Goal: Information Seeking & Learning: Learn about a topic

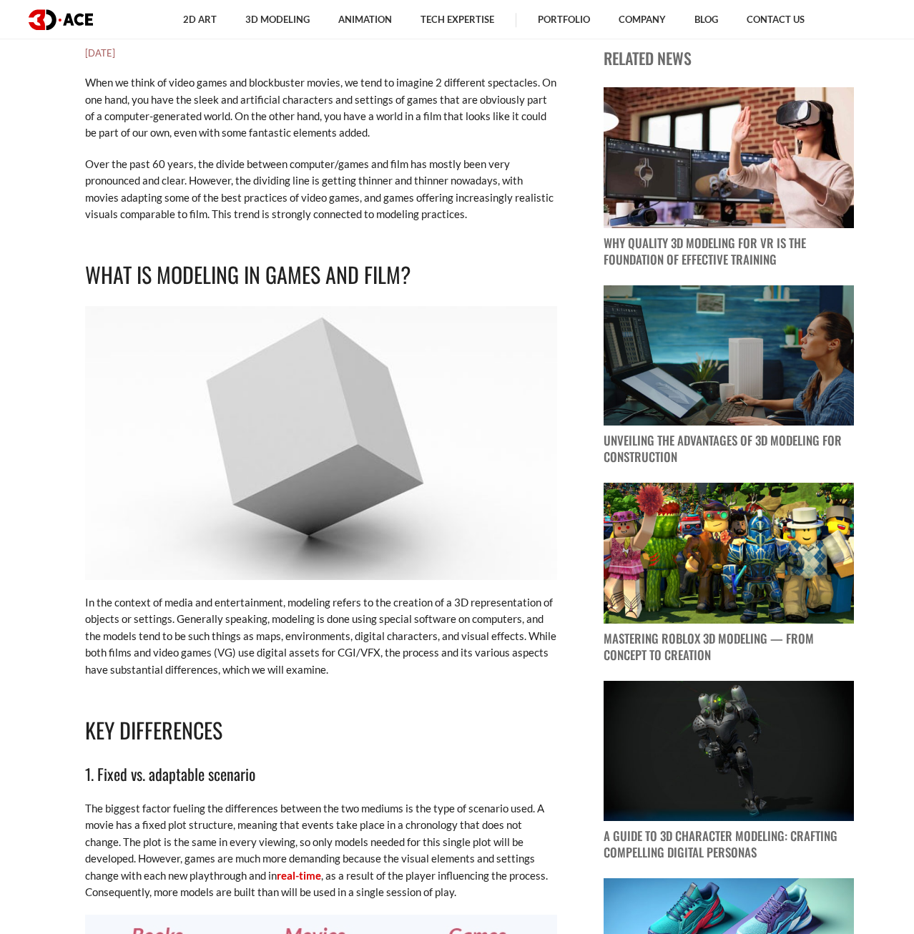
scroll to position [948, 0]
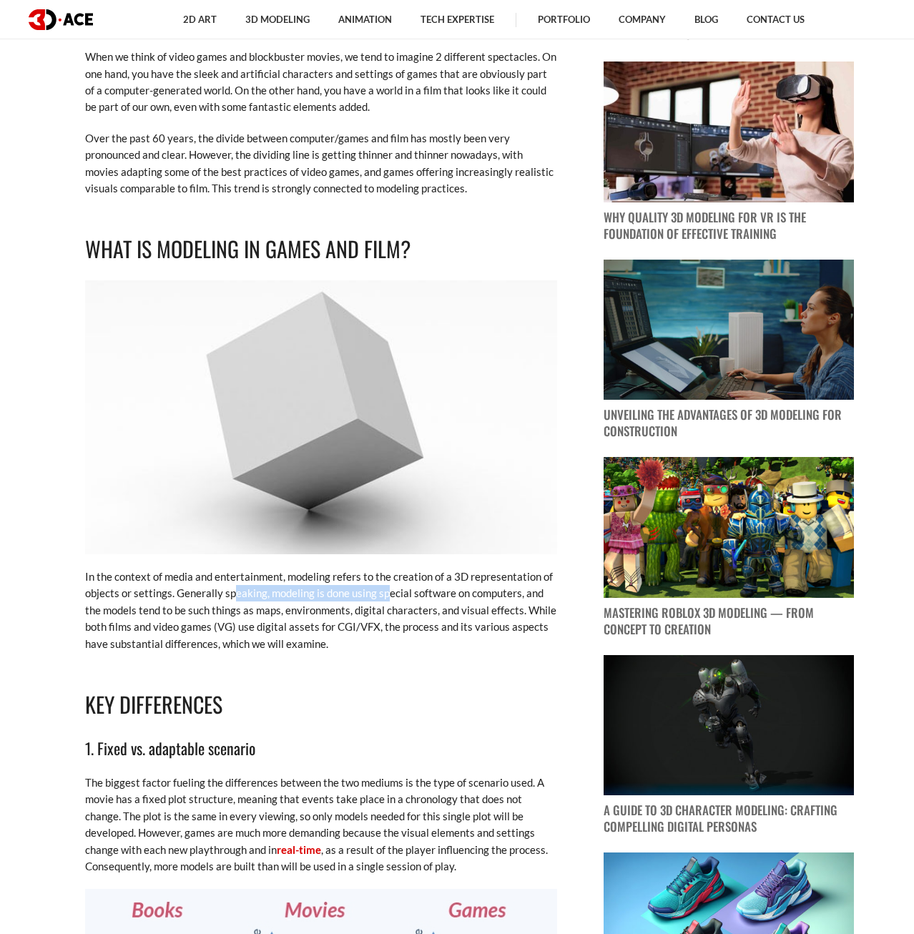
drag, startPoint x: 297, startPoint y: 602, endPoint x: 386, endPoint y: 596, distance: 89.6
click at [386, 596] on p "In the context of media and entertainment, modeling refers to the creation of a…" at bounding box center [321, 610] width 472 height 84
drag, startPoint x: 386, startPoint y: 596, endPoint x: 190, endPoint y: 622, distance: 197.7
click at [384, 596] on p "In the context of media and entertainment, modeling refers to the creation of a…" at bounding box center [321, 610] width 472 height 84
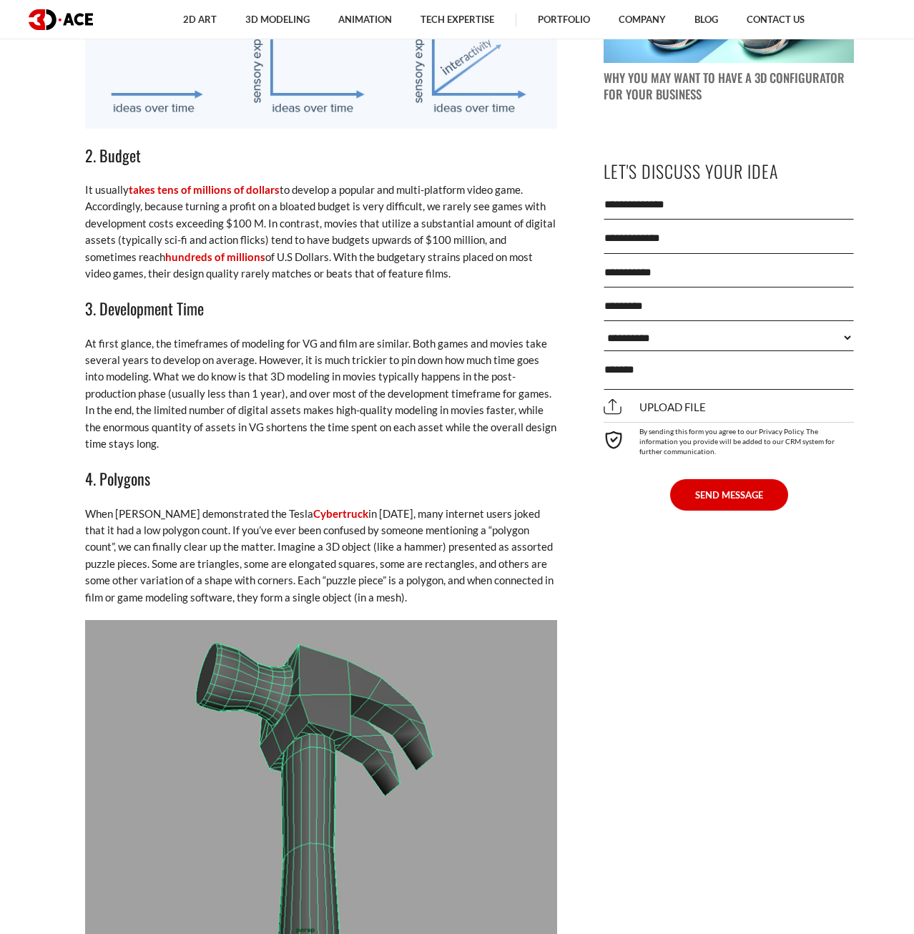
scroll to position [1969, 0]
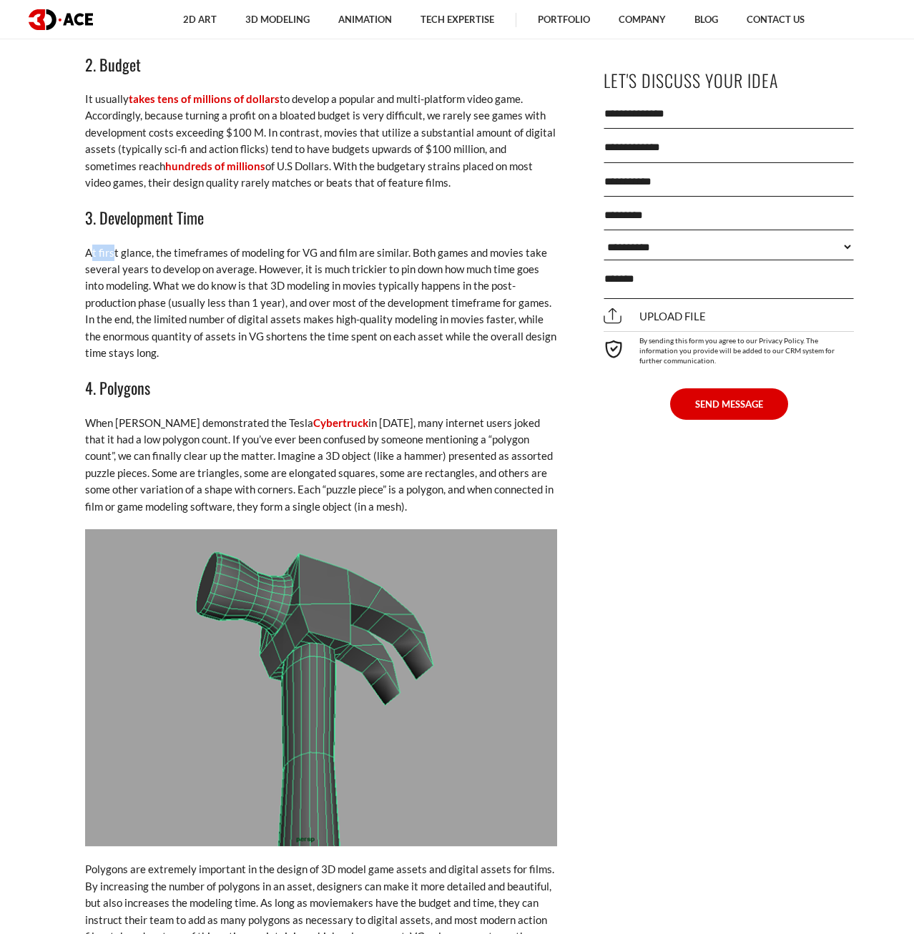
drag, startPoint x: 92, startPoint y: 243, endPoint x: 109, endPoint y: 261, distance: 25.3
click at [102, 261] on p "At first glance, the timeframes of modeling for VG and film are similar. Both g…" at bounding box center [321, 303] width 472 height 117
drag, startPoint x: 85, startPoint y: 253, endPoint x: 159, endPoint y: 265, distance: 75.3
click at [159, 265] on p "At first glance, the timeframes of modeling for VG and film are similar. Both g…" at bounding box center [321, 303] width 472 height 117
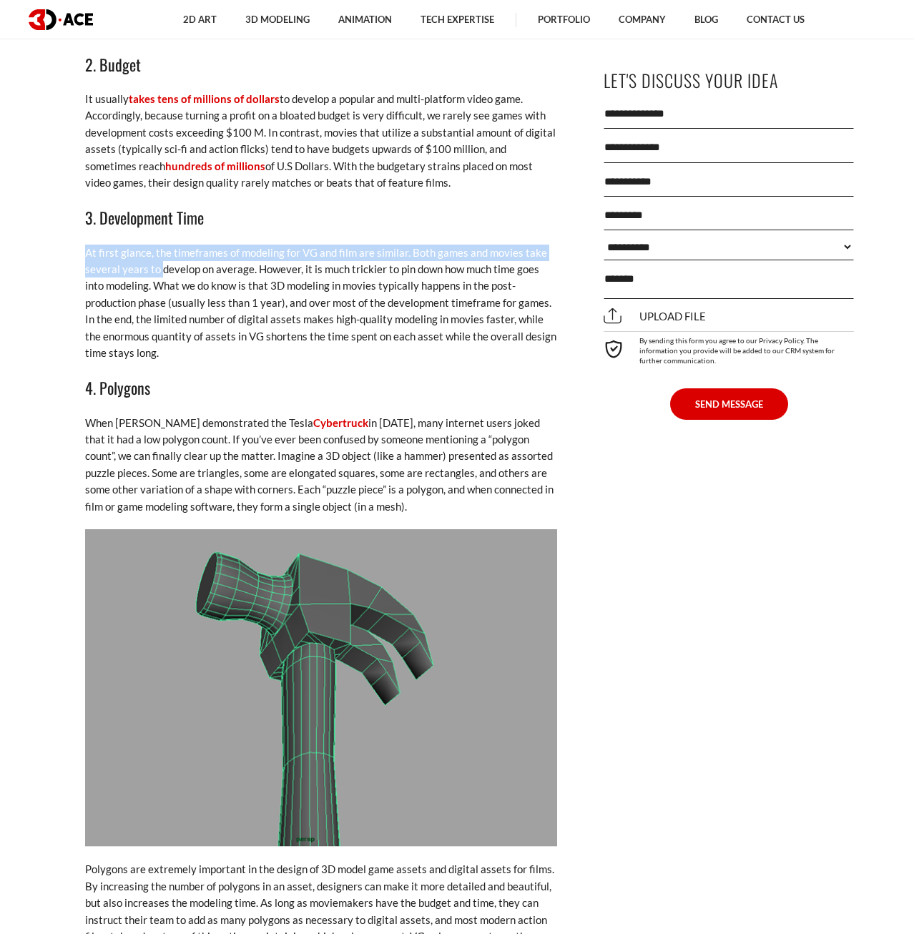
click at [159, 265] on p "At first glance, the timeframes of modeling for VG and film are similar. Both g…" at bounding box center [321, 303] width 472 height 117
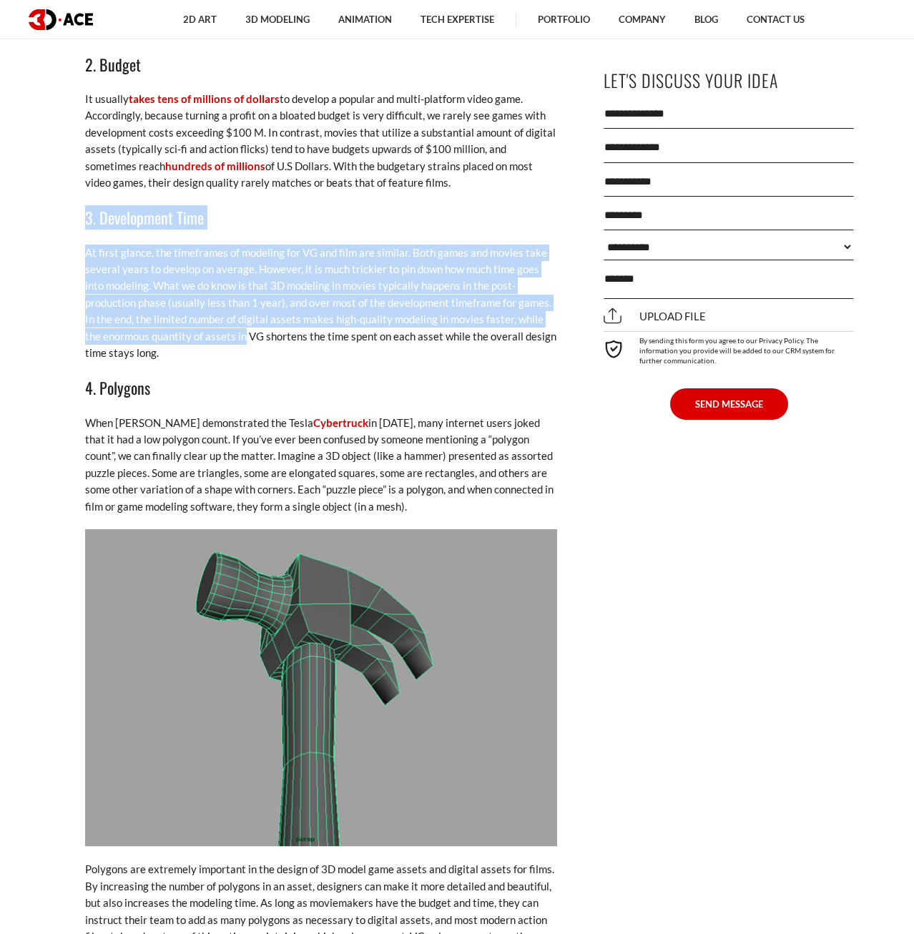
drag, startPoint x: 84, startPoint y: 230, endPoint x: 189, endPoint y: 360, distance: 166.7
click at [189, 360] on p "At first glance, the timeframes of modeling for VG and film are similar. Both g…" at bounding box center [321, 303] width 472 height 117
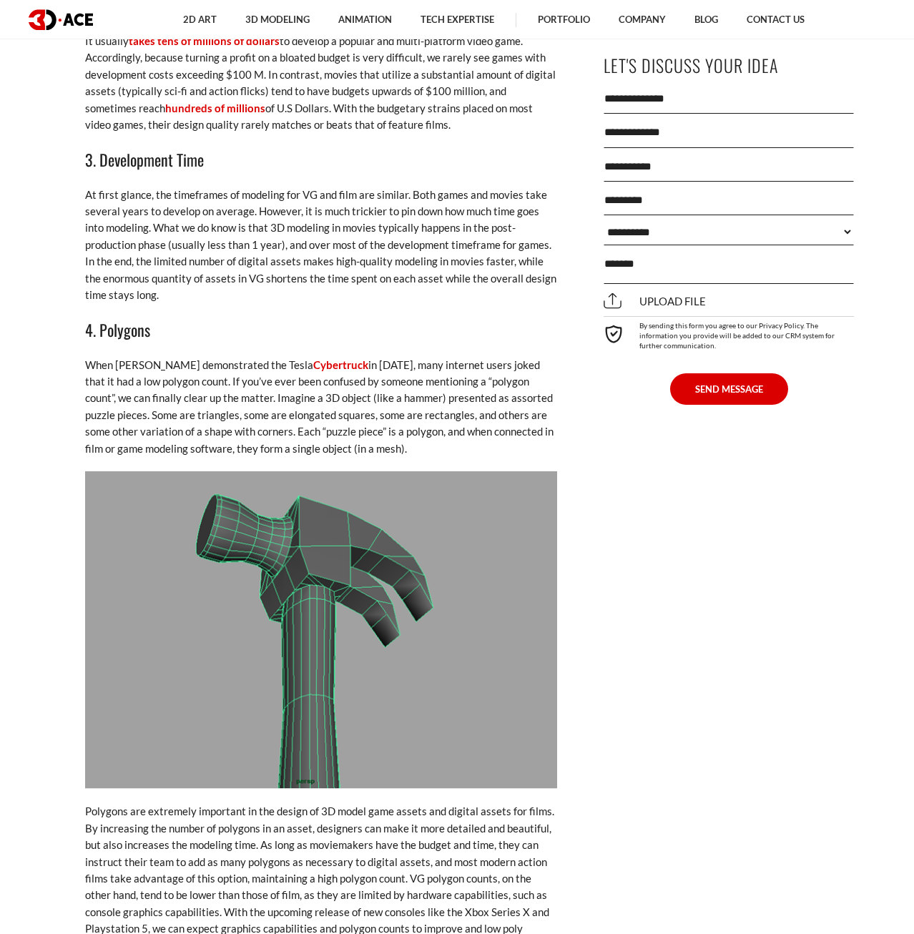
scroll to position [2042, 0]
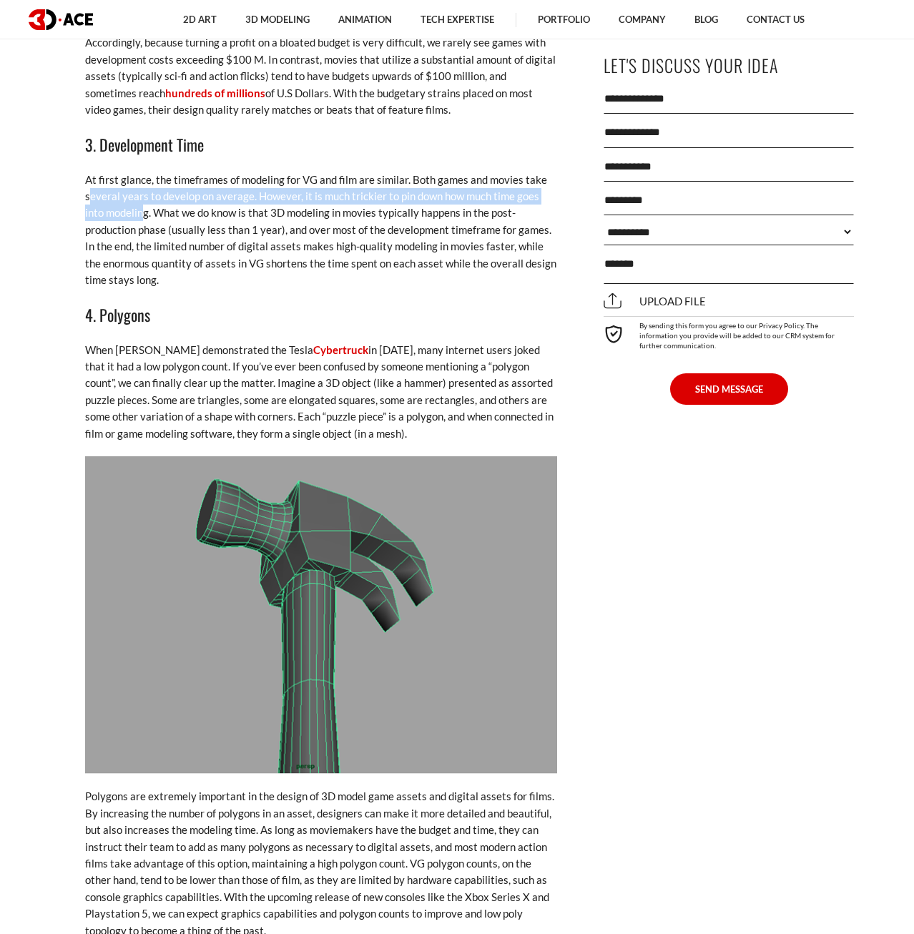
drag, startPoint x: 106, startPoint y: 199, endPoint x: 134, endPoint y: 192, distance: 29.5
click at [134, 203] on p "At first glance, the timeframes of modeling for VG and film are similar. Both g…" at bounding box center [321, 230] width 472 height 117
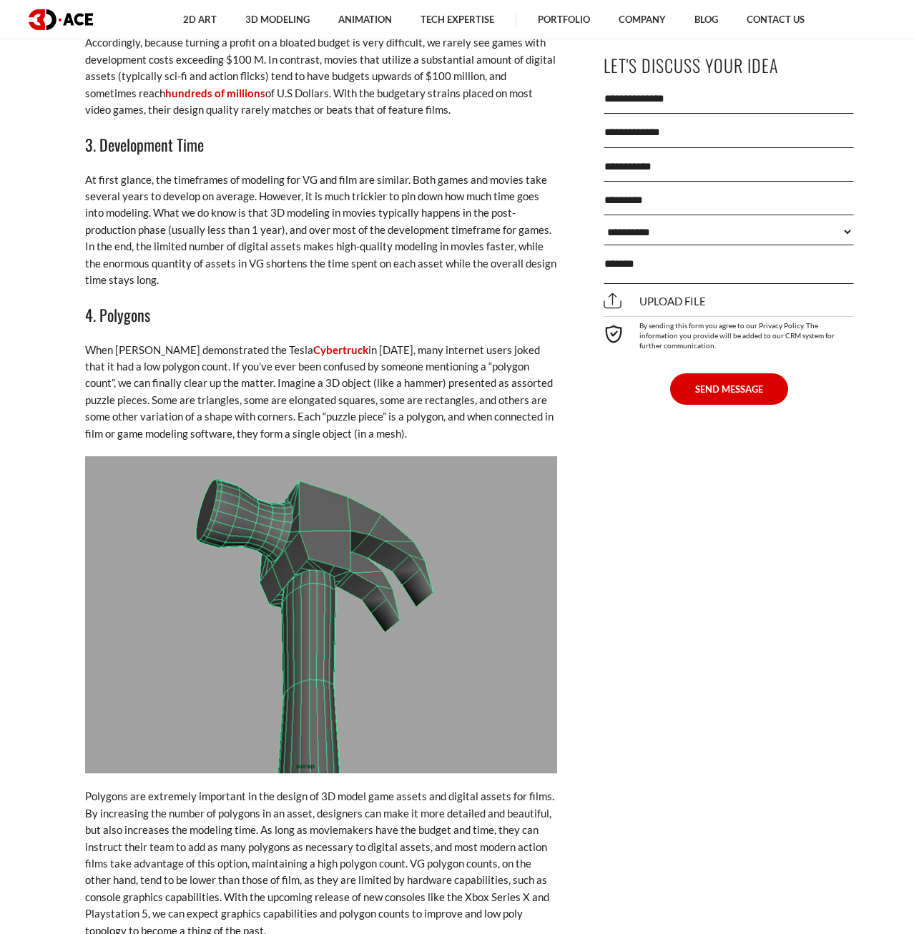
click at [131, 184] on p "At first glance, the timeframes of modeling for VG and film are similar. Both g…" at bounding box center [321, 230] width 472 height 117
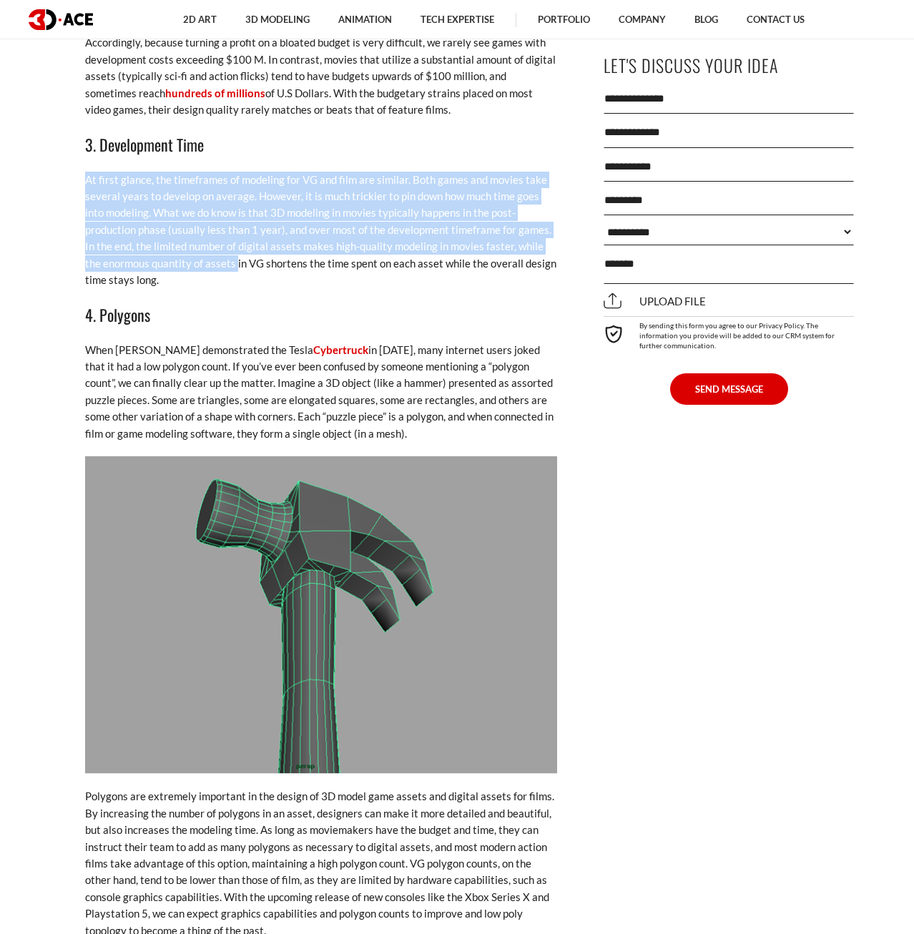
drag, startPoint x: 73, startPoint y: 174, endPoint x: 172, endPoint y: 259, distance: 129.8
click at [172, 259] on div "[DATE] When we think of video games and blockbuster movies, we tend to imagine …" at bounding box center [321, 947] width 522 height 4042
click at [172, 259] on p "At first glance, the timeframes of modeling for VG and film are similar. Both g…" at bounding box center [321, 230] width 472 height 117
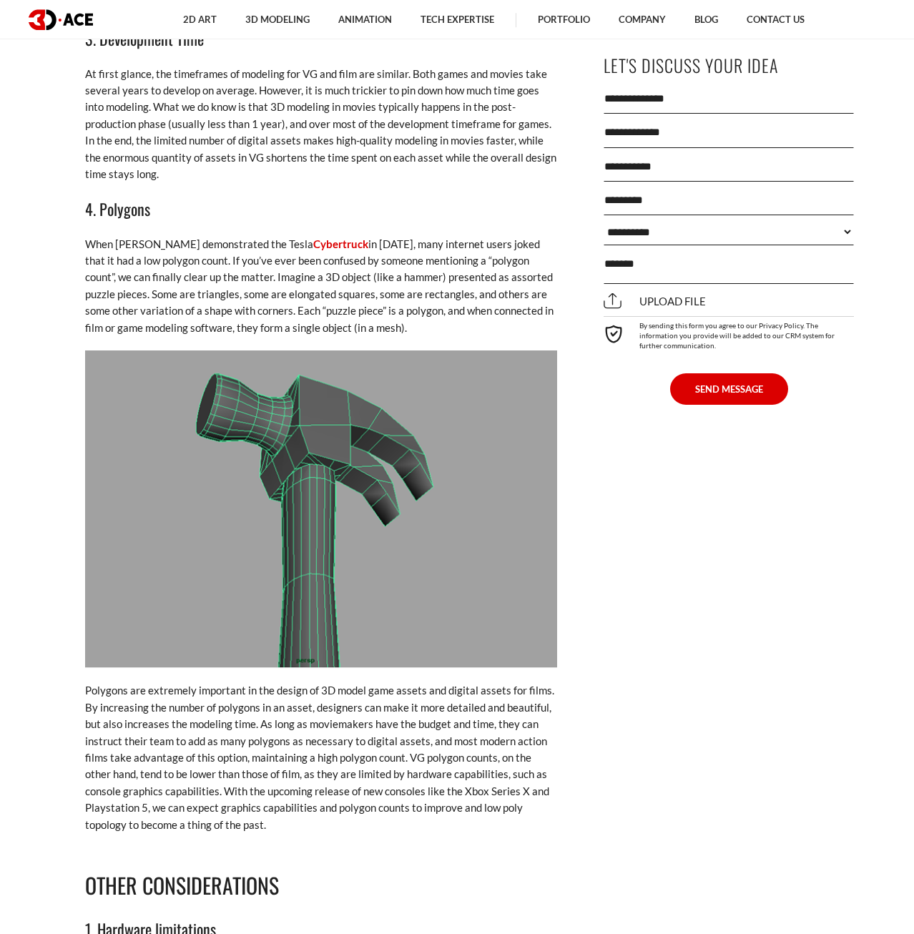
scroll to position [2188, 0]
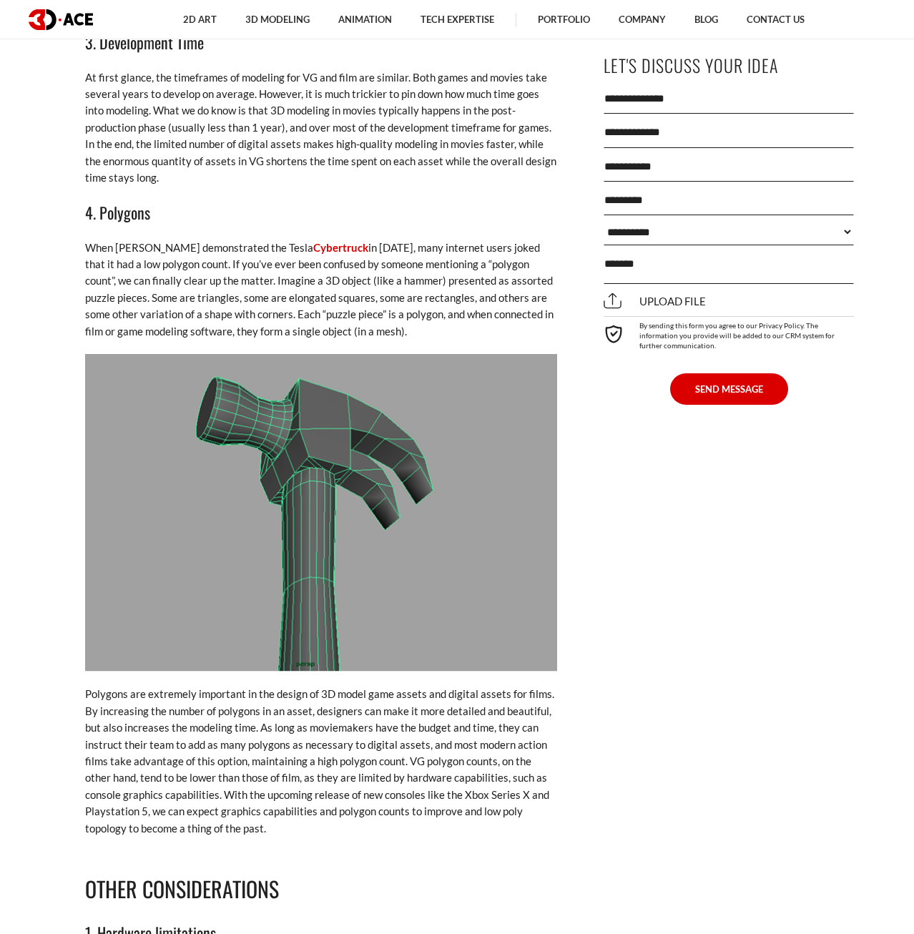
drag, startPoint x: 172, startPoint y: 94, endPoint x: 174, endPoint y: 83, distance: 11.6
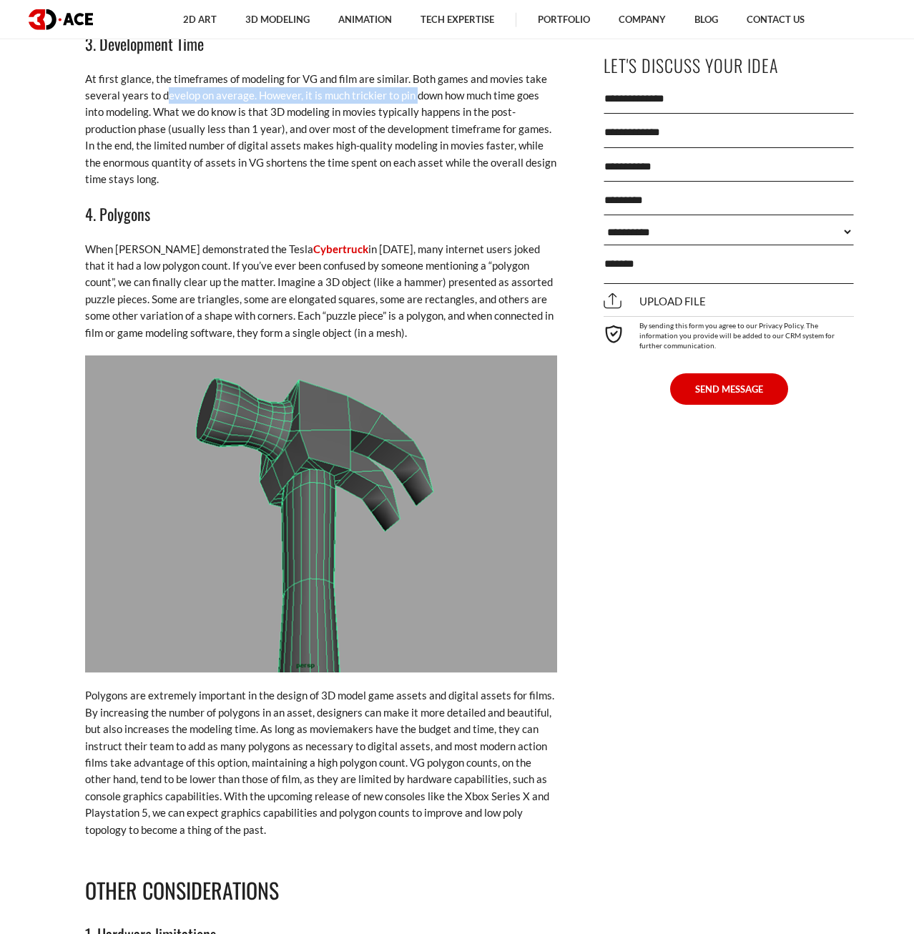
drag, startPoint x: 193, startPoint y: 92, endPoint x: 413, endPoint y: 96, distance: 220.2
click at [413, 96] on p "At first glance, the timeframes of modeling for VG and film are similar. Both g…" at bounding box center [321, 129] width 472 height 117
click at [207, 85] on p "At first glance, the timeframes of modeling for VG and film are similar. Both g…" at bounding box center [321, 129] width 472 height 117
drag, startPoint x: 166, startPoint y: 77, endPoint x: 452, endPoint y: 81, distance: 286.0
click at [452, 81] on p "At first glance, the timeframes of modeling for VG and film are similar. Both g…" at bounding box center [321, 129] width 472 height 117
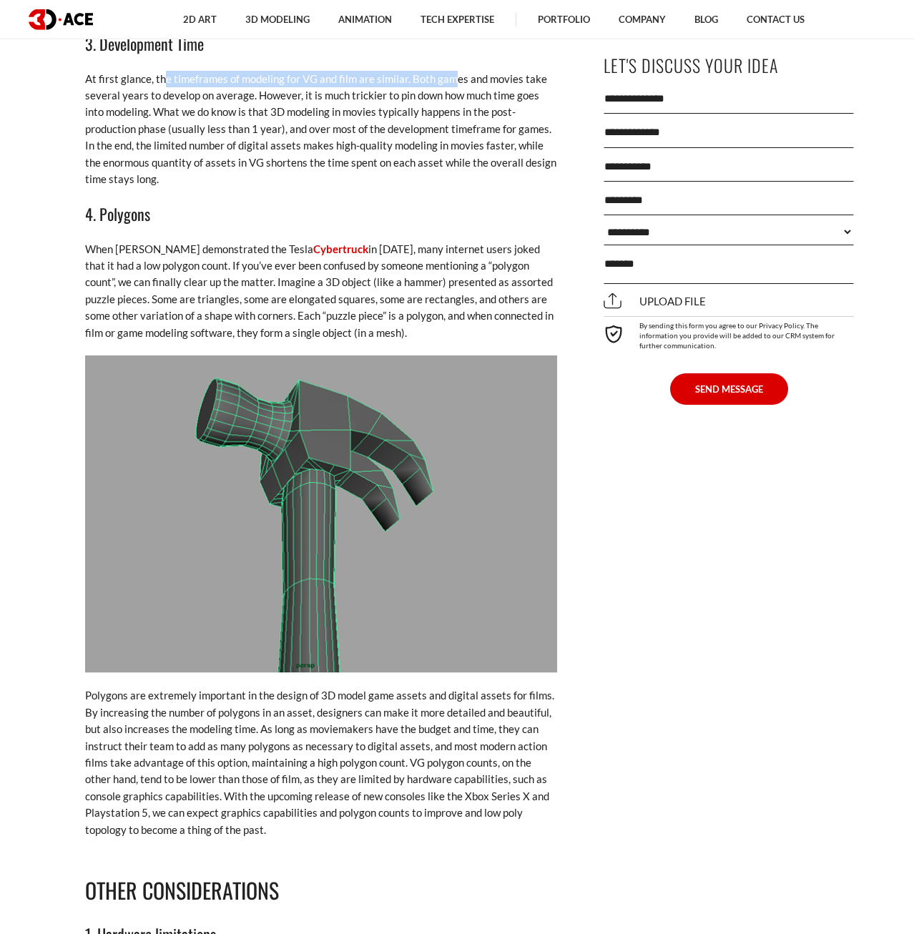
click at [452, 81] on p "At first glance, the timeframes of modeling for VG and film are similar. Both g…" at bounding box center [321, 129] width 472 height 117
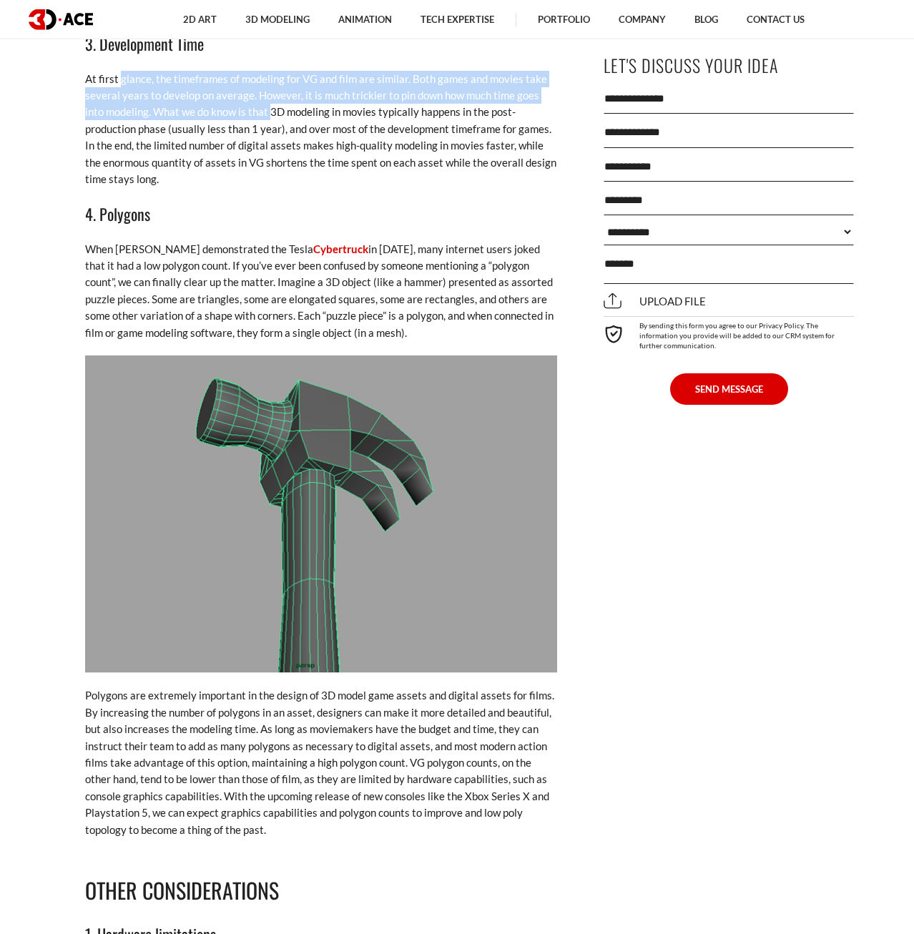
drag, startPoint x: 121, startPoint y: 86, endPoint x: 250, endPoint y: 106, distance: 130.2
click at [250, 106] on p "At first glance, the timeframes of modeling for VG and film are similar. Both g…" at bounding box center [321, 129] width 472 height 117
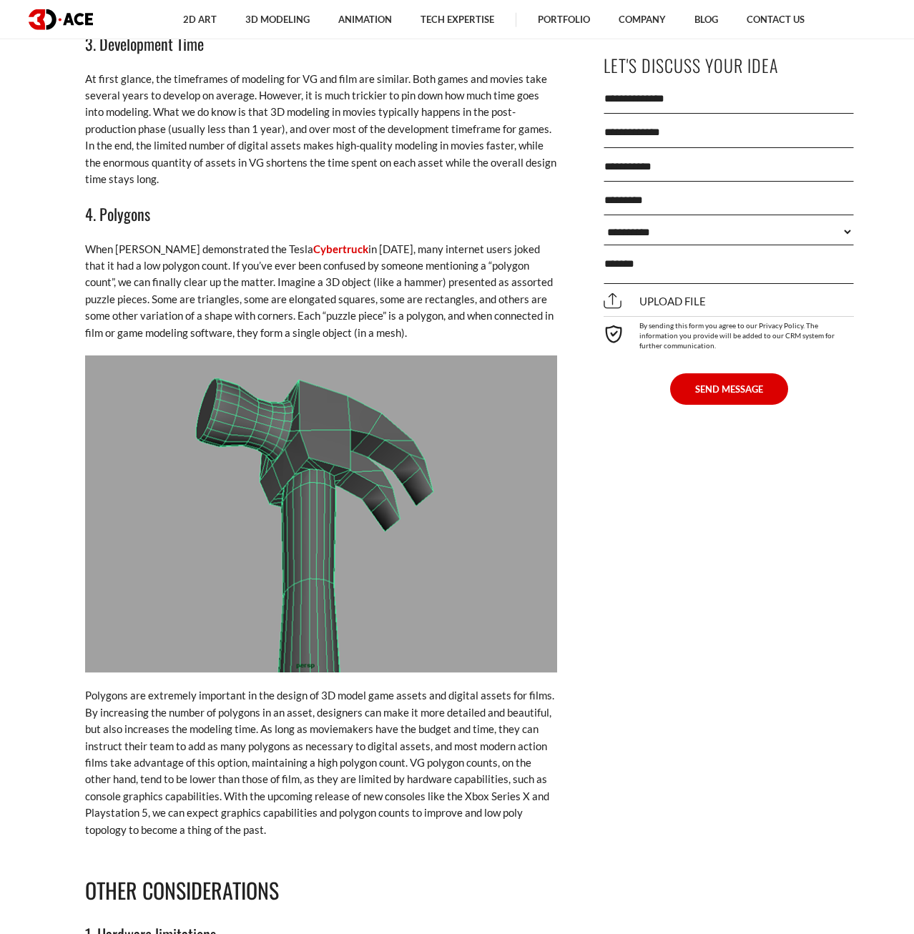
click at [250, 106] on p "At first glance, the timeframes of modeling for VG and film are similar. Both g…" at bounding box center [321, 129] width 472 height 117
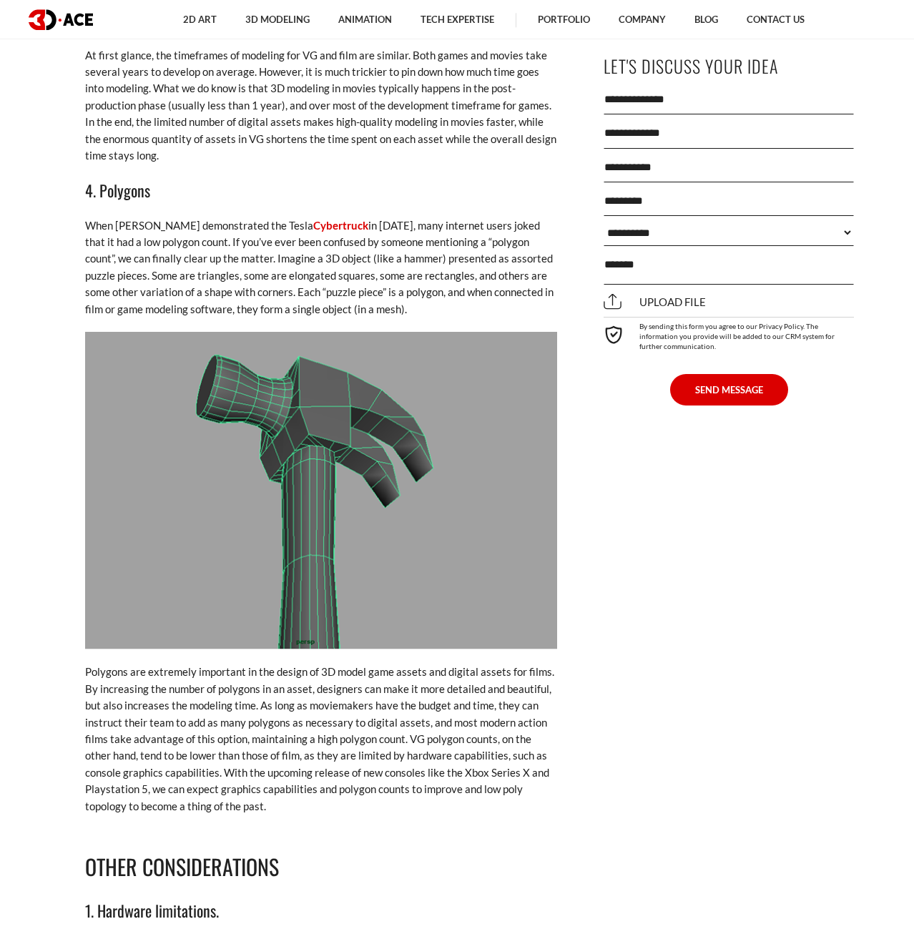
drag, startPoint x: 185, startPoint y: 110, endPoint x: 290, endPoint y: 114, distance: 105.2
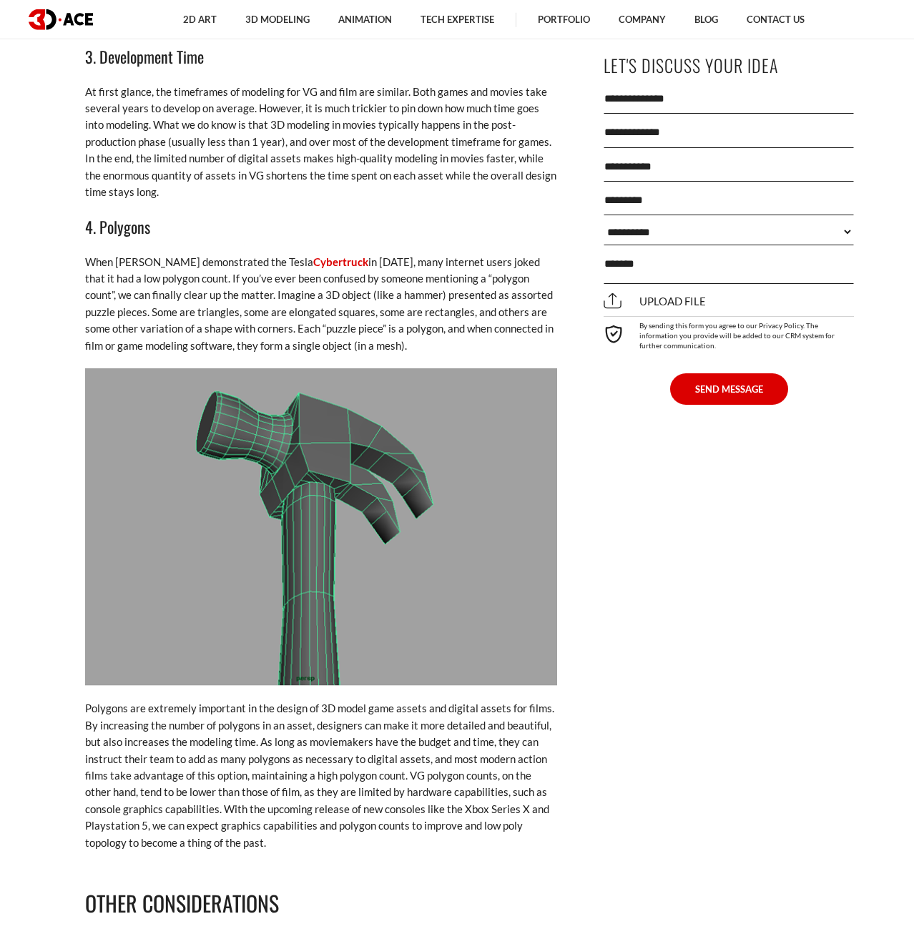
scroll to position [2107, 0]
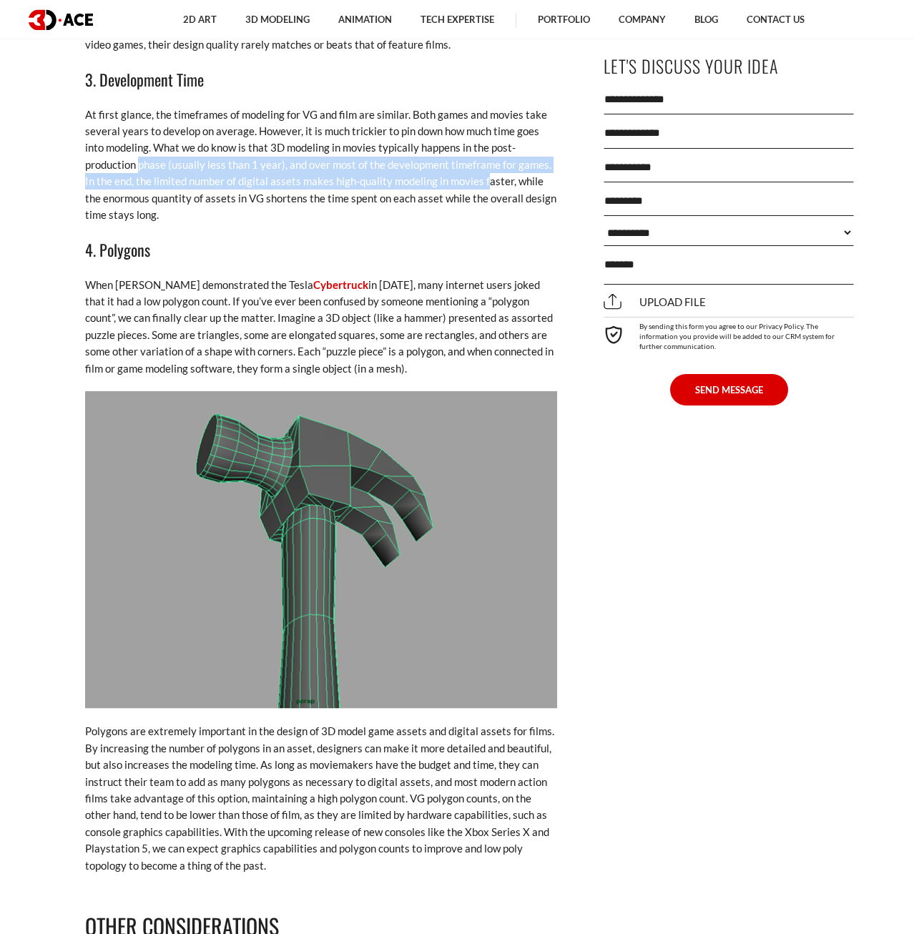
drag, startPoint x: 293, startPoint y: 173, endPoint x: 441, endPoint y: 168, distance: 148.1
click at [440, 171] on div "[DATE] When we think of video games and blockbuster movies, we tend to imagine …" at bounding box center [321, 882] width 522 height 4042
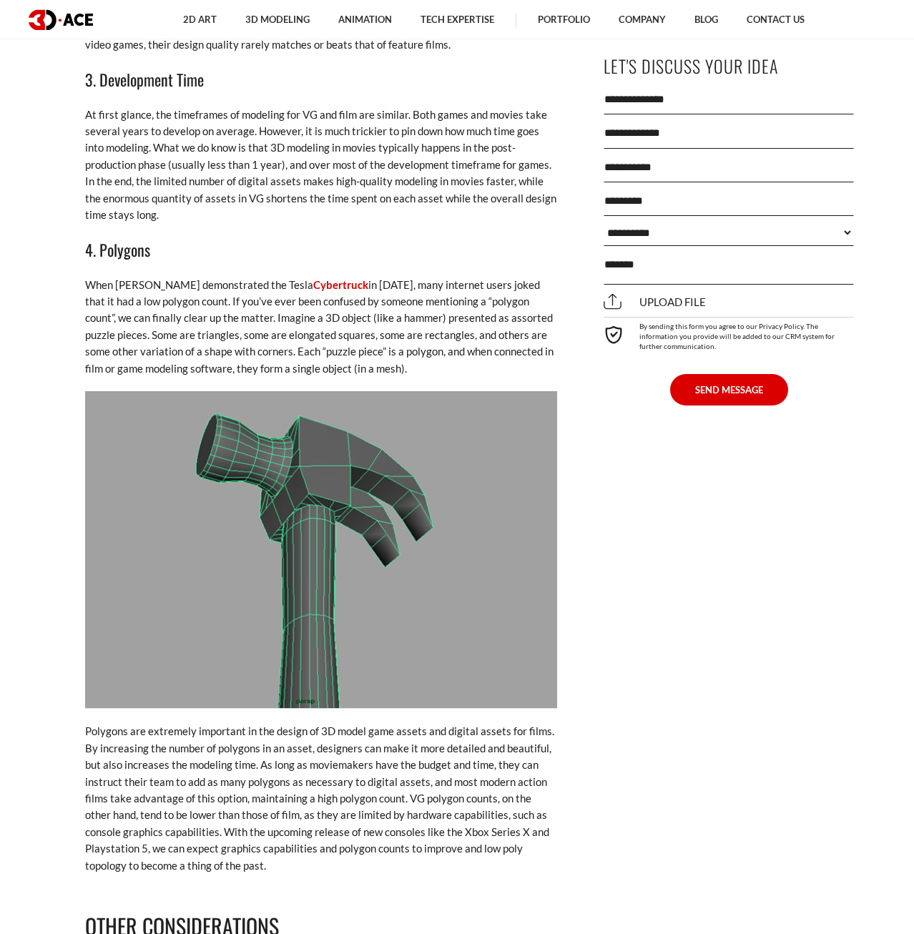
click at [157, 149] on p "At first glance, the timeframes of modeling for VG and film are similar. Both g…" at bounding box center [321, 165] width 472 height 117
drag, startPoint x: 70, startPoint y: 144, endPoint x: 551, endPoint y: 147, distance: 480.5
click at [551, 147] on div "[DATE] When we think of video games and blockbuster movies, we tend to imagine …" at bounding box center [321, 882] width 522 height 4042
click at [335, 183] on p "At first glance, the timeframes of modeling for VG and film are similar. Both g…" at bounding box center [321, 165] width 472 height 117
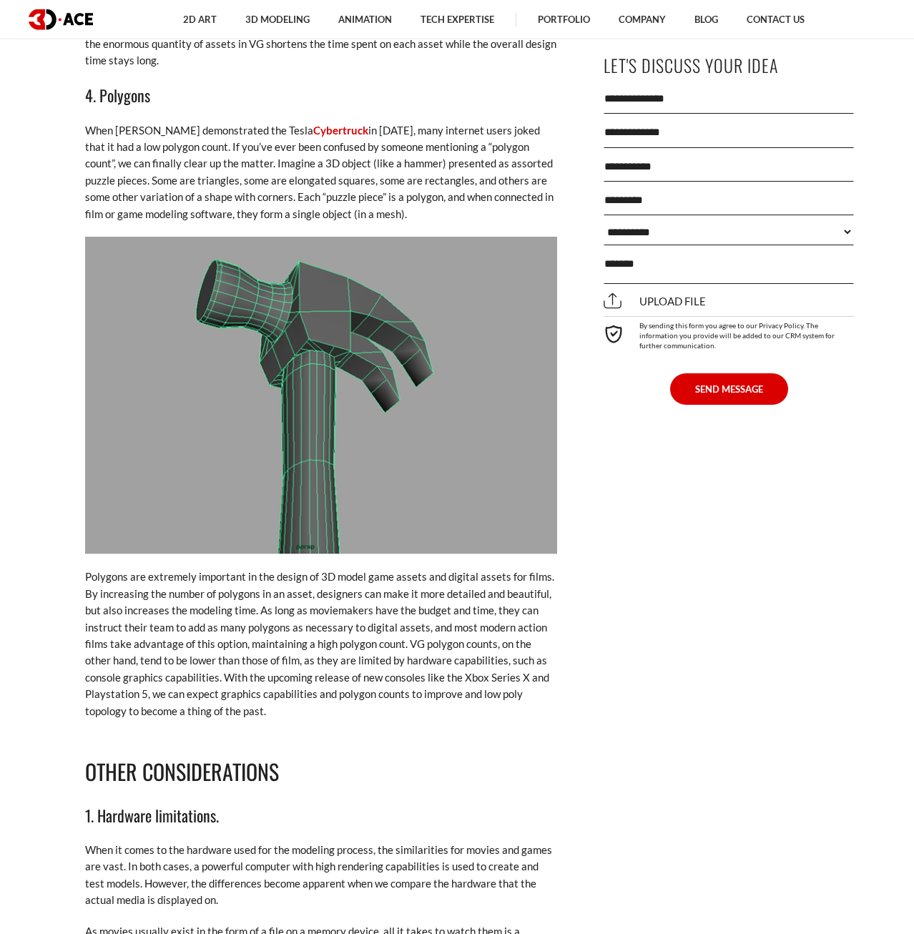
scroll to position [2284, 0]
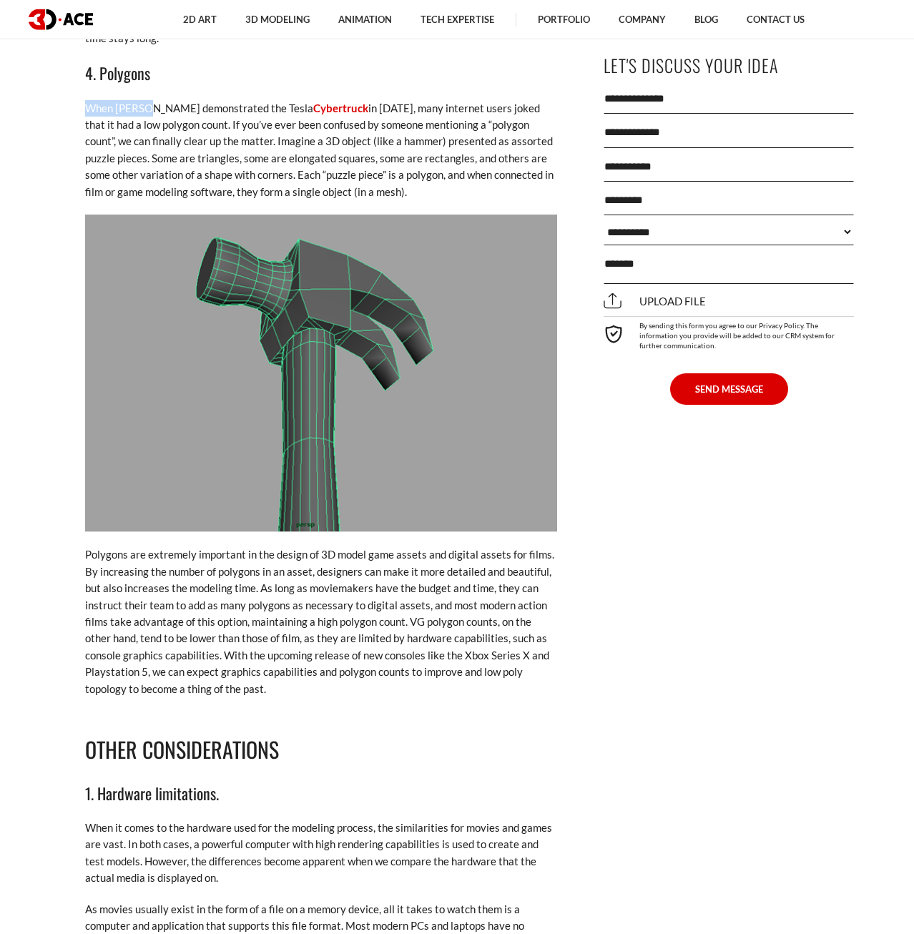
drag, startPoint x: 87, startPoint y: 97, endPoint x: 139, endPoint y: 113, distance: 55.2
click at [147, 111] on div "When we think of video games and blockbuster movies, we tend to imagine 2 diffe…" at bounding box center [321, 719] width 472 height 4013
click at [132, 138] on p "When [PERSON_NAME] demonstrated the Tesla Cybertruck in [DATE], many internet u…" at bounding box center [321, 150] width 472 height 100
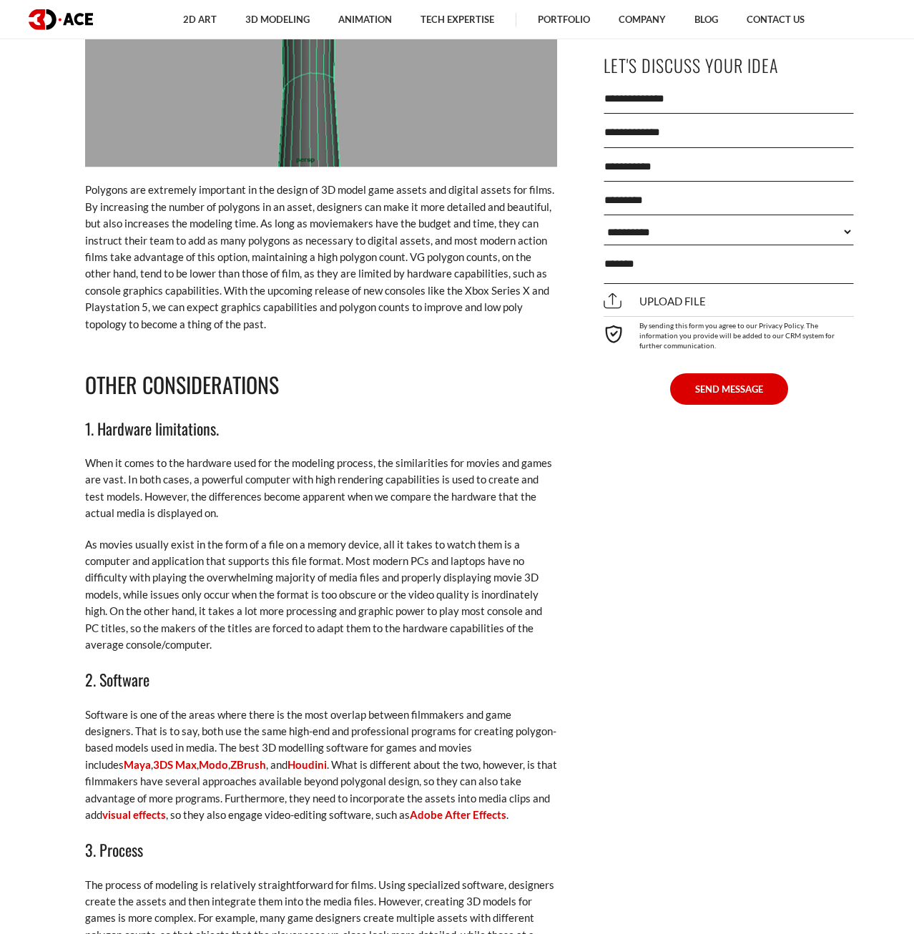
scroll to position [2940, 0]
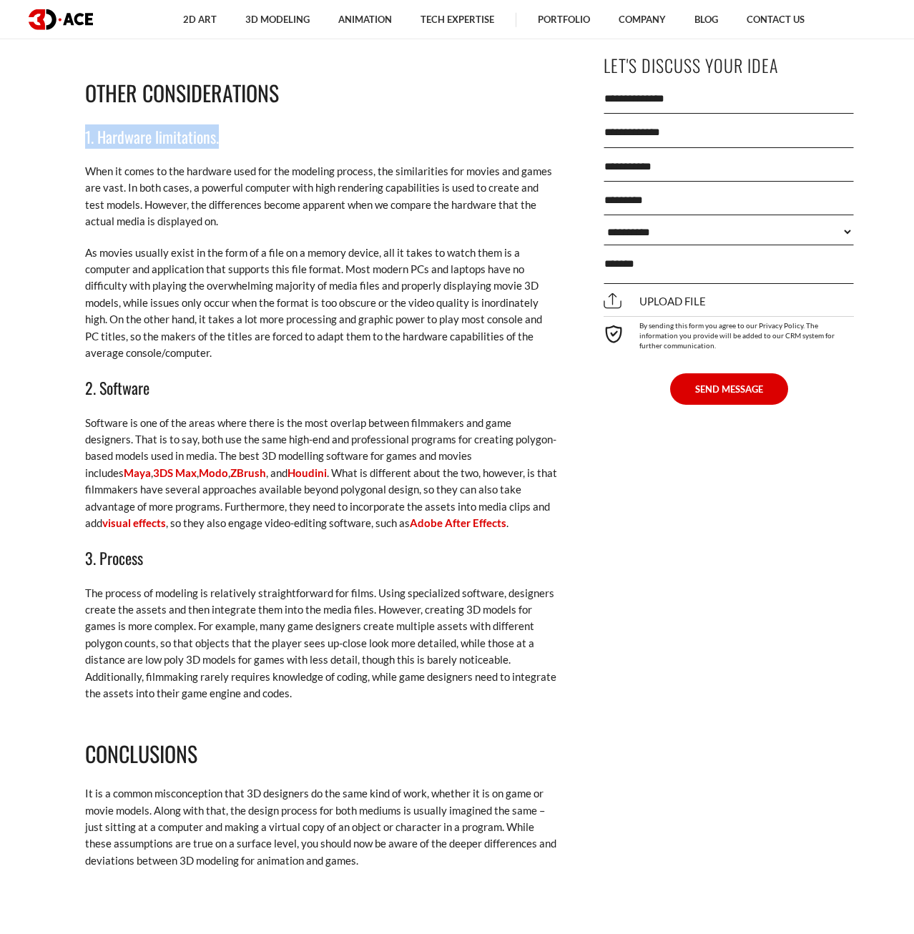
drag, startPoint x: 80, startPoint y: 138, endPoint x: 246, endPoint y: 139, distance: 165.9
click at [246, 139] on div "[DATE] When we think of video games and blockbuster movies, we tend to imagine …" at bounding box center [321, 49] width 522 height 4042
click at [246, 138] on h3 "1. Hardware limitations." at bounding box center [321, 136] width 472 height 24
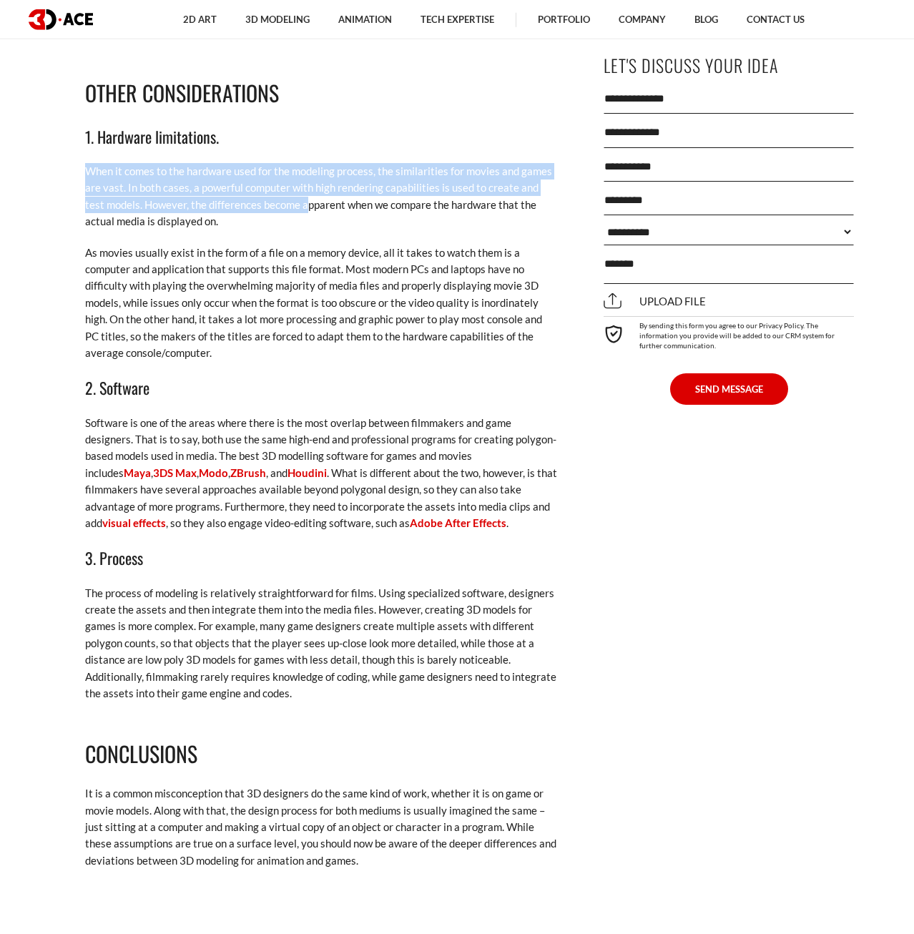
drag, startPoint x: 87, startPoint y: 174, endPoint x: 292, endPoint y: 212, distance: 208.7
click at [290, 212] on p "When it comes to the hardware used for the modeling process, the similarities f…" at bounding box center [321, 196] width 472 height 67
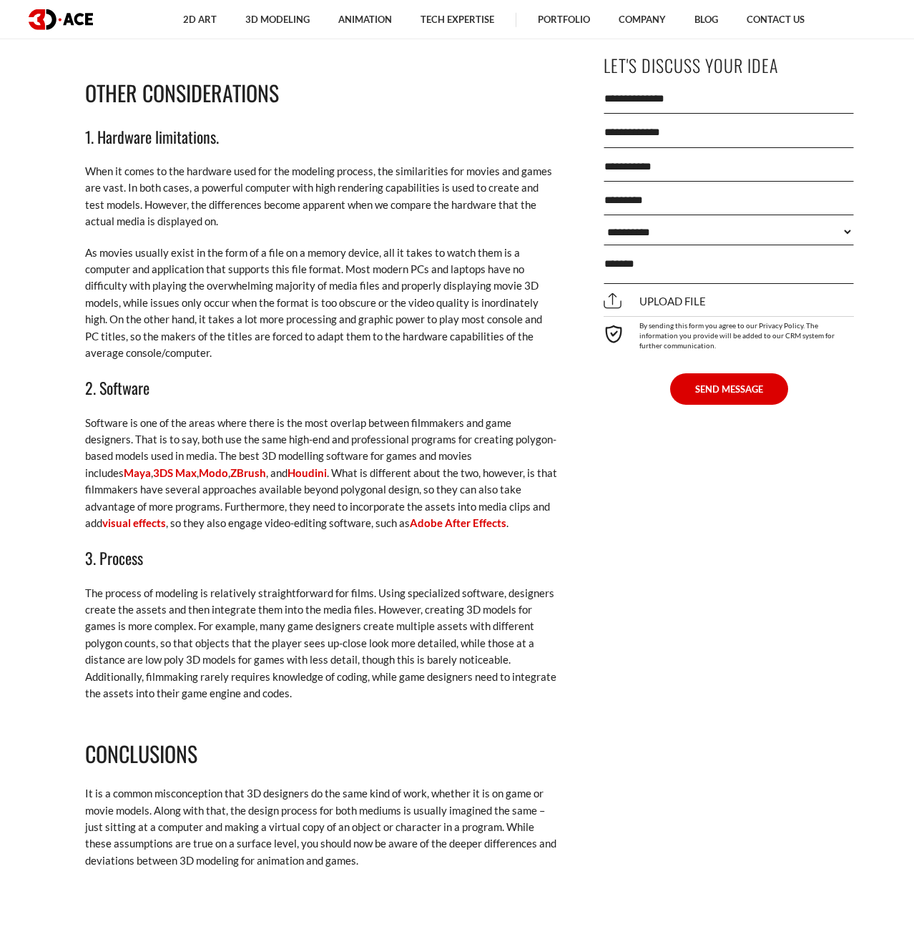
click at [308, 223] on p "When it comes to the hardware used for the modeling process, the similarities f…" at bounding box center [321, 196] width 472 height 67
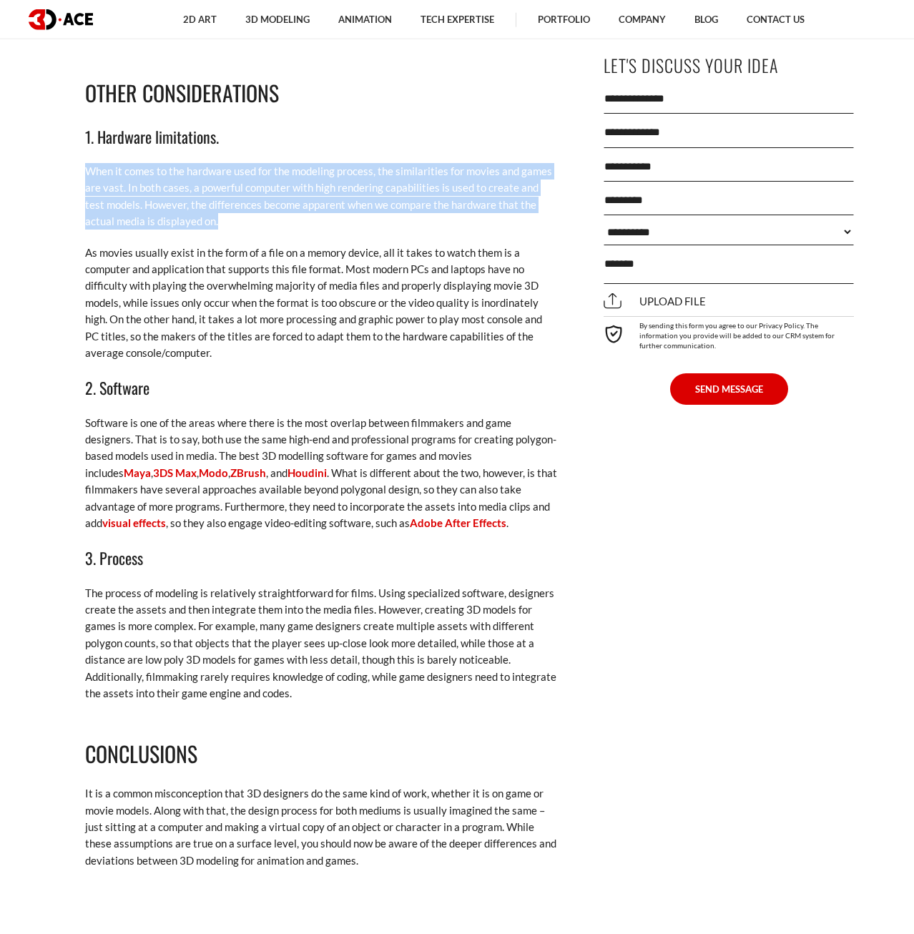
drag, startPoint x: 305, startPoint y: 229, endPoint x: 70, endPoint y: 168, distance: 242.3
click at [70, 168] on div "[DATE] When we think of video games and blockbuster movies, we tend to imagine …" at bounding box center [321, 49] width 522 height 4042
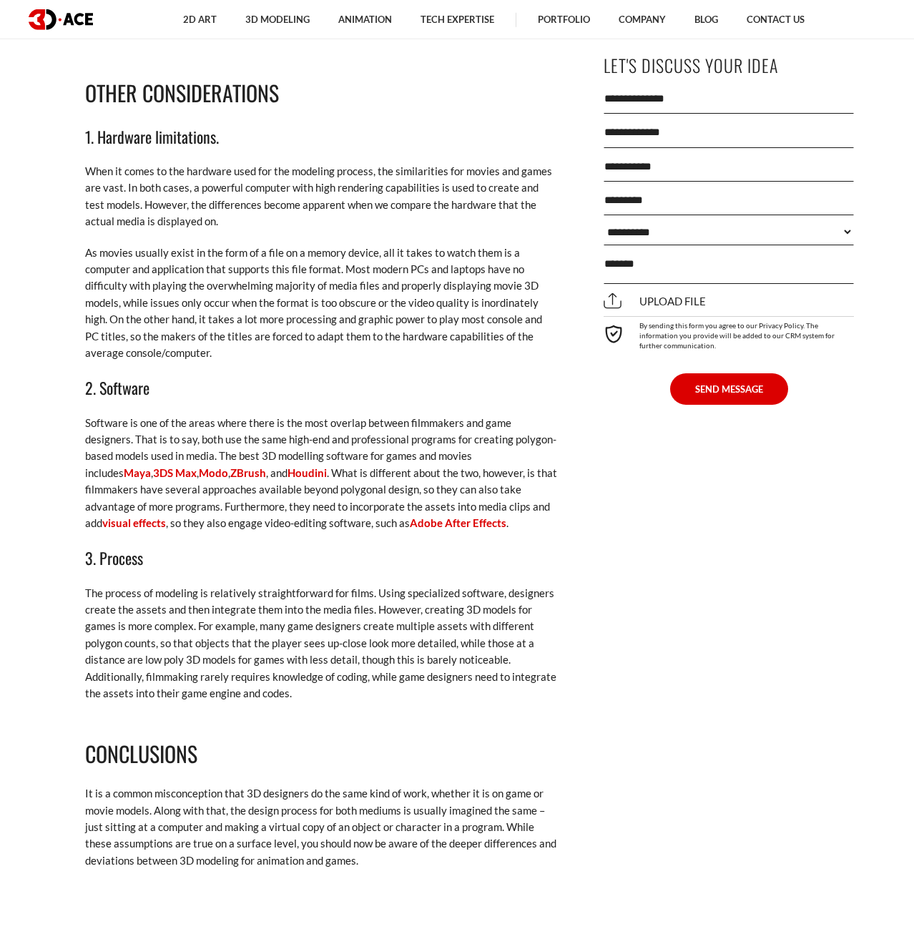
click at [70, 168] on div "[DATE] When we think of video games and blockbuster movies, we tend to imagine …" at bounding box center [321, 49] width 522 height 4042
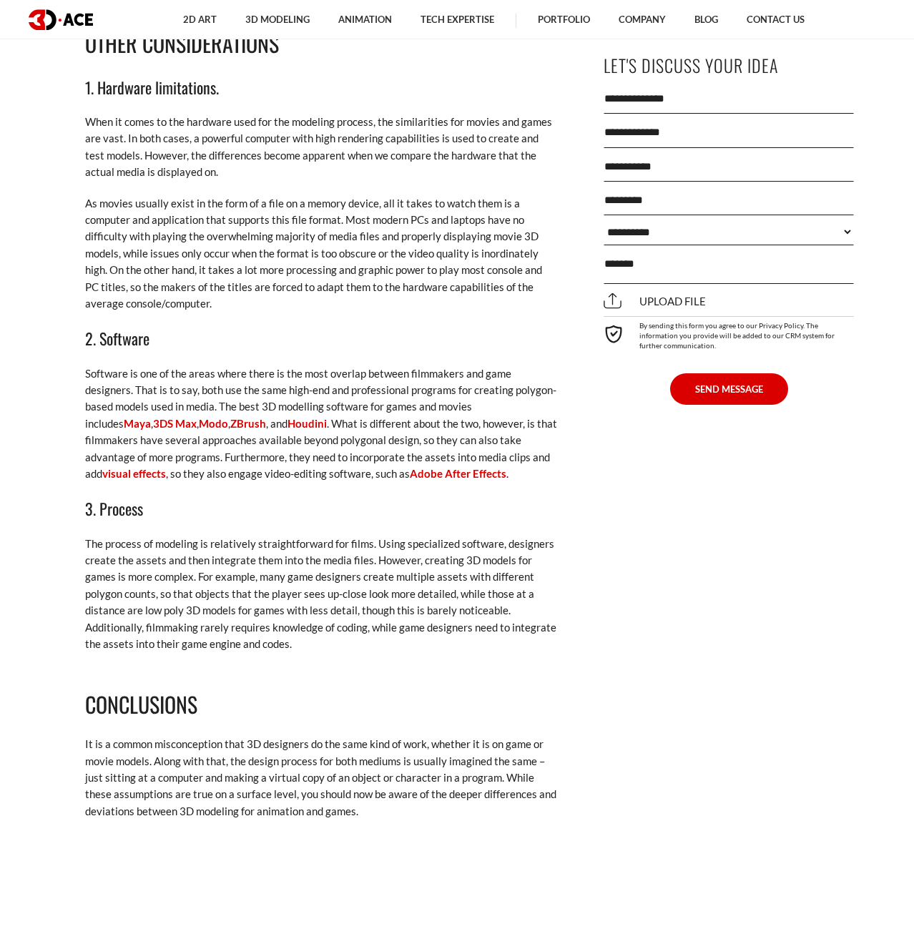
scroll to position [3013, 0]
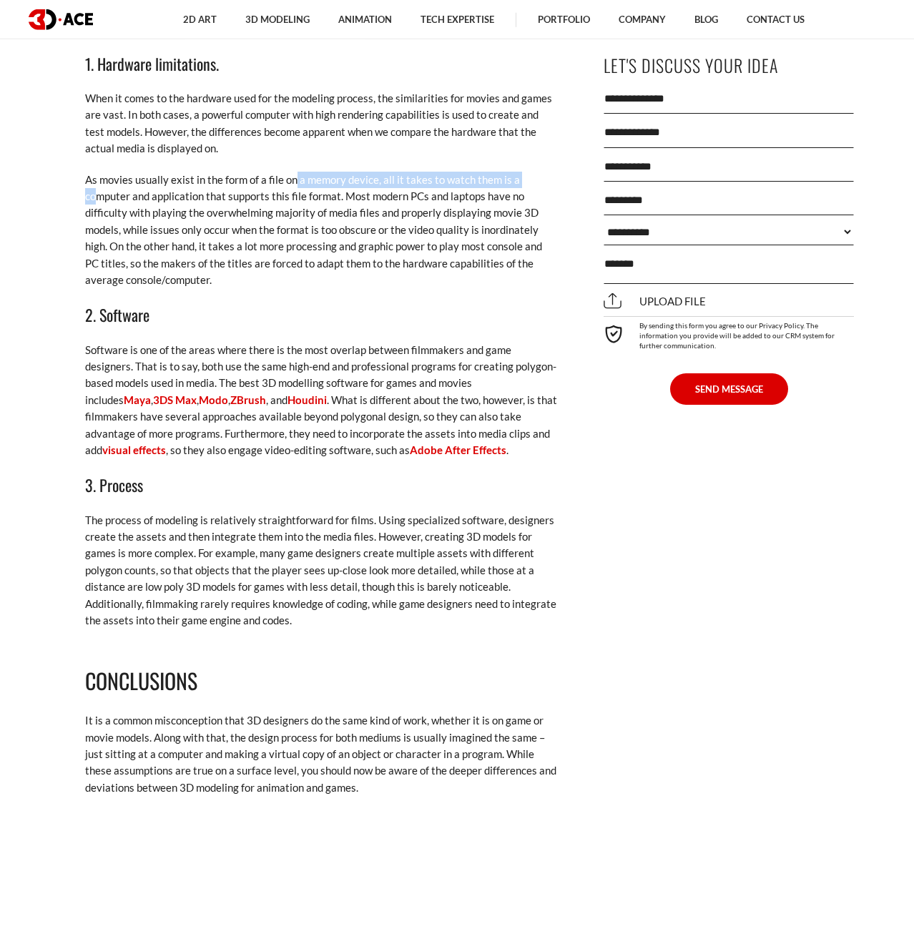
drag, startPoint x: 131, startPoint y: 194, endPoint x: 295, endPoint y: 187, distance: 163.9
click at [295, 187] on p "As movies usually exist in the form of a file on a memory device, all it takes …" at bounding box center [321, 230] width 472 height 117
click at [290, 186] on p "As movies usually exist in the form of a file on a memory device, all it takes …" at bounding box center [321, 230] width 472 height 117
drag, startPoint x: 80, startPoint y: 345, endPoint x: 411, endPoint y: 346, distance: 331.0
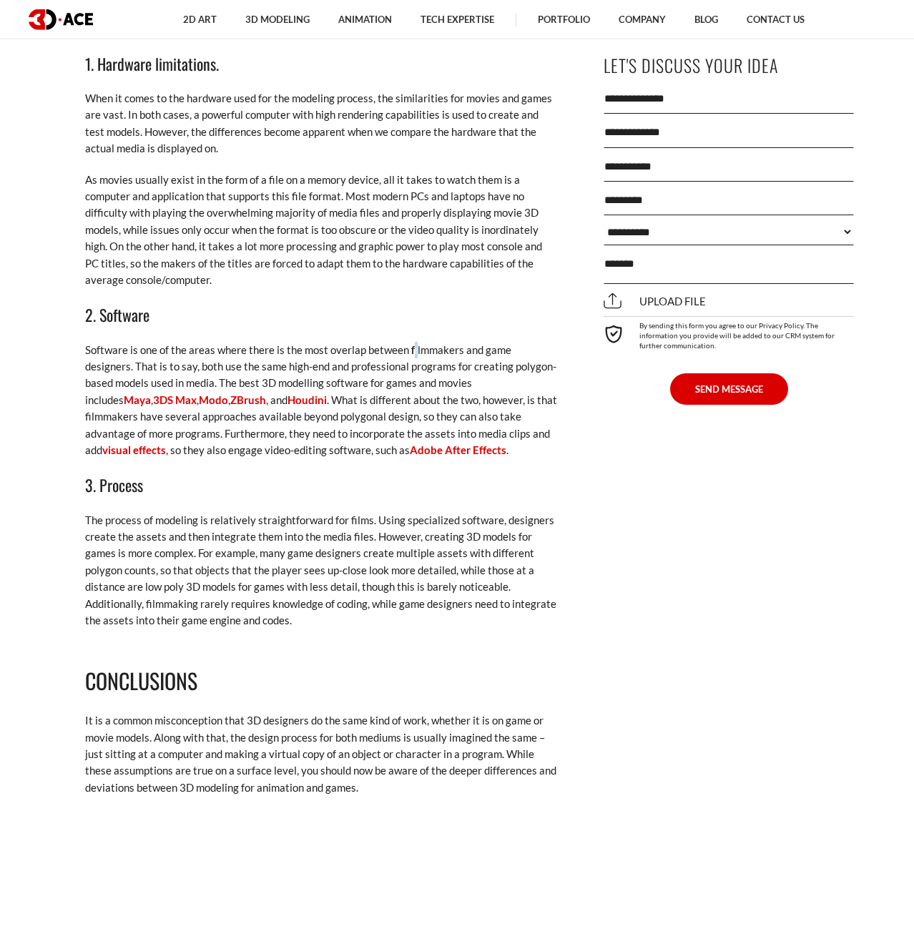
drag, startPoint x: 411, startPoint y: 346, endPoint x: 430, endPoint y: 362, distance: 24.4
click at [430, 362] on p "Software is one of the areas where there is the most overlap between filmmakers…" at bounding box center [321, 400] width 472 height 117
click at [199, 386] on p "Software is one of the areas where there is the most overlap between filmmakers…" at bounding box center [321, 400] width 472 height 117
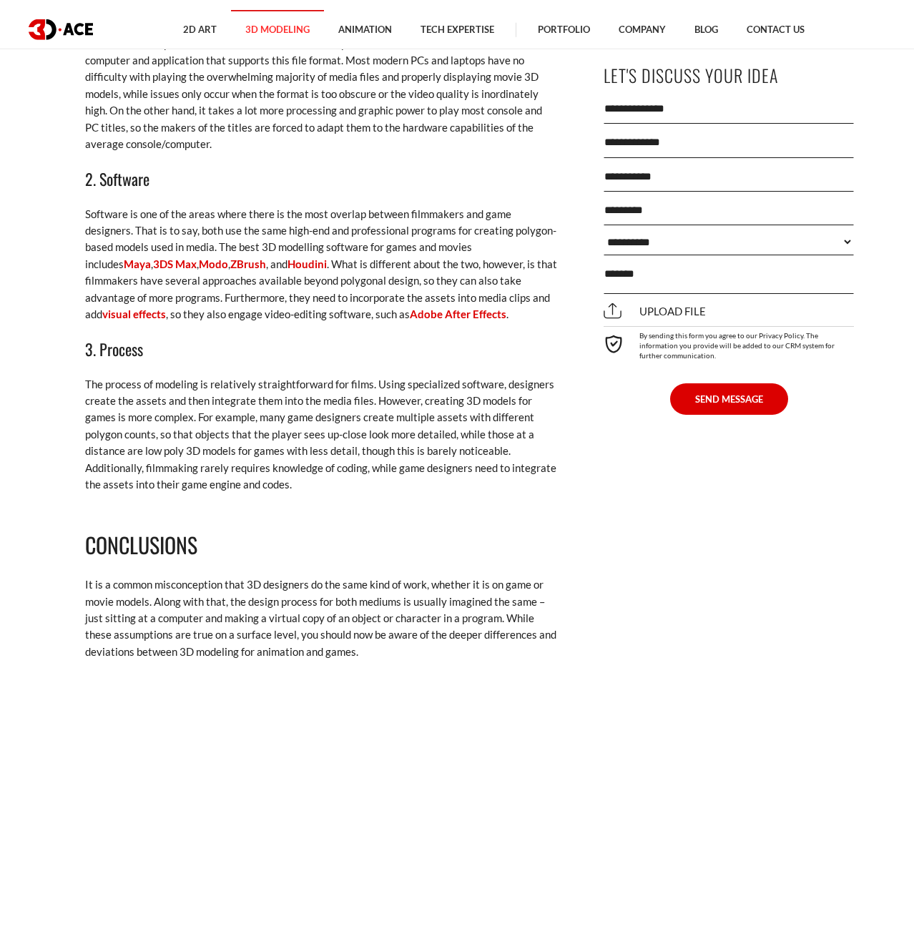
scroll to position [3159, 0]
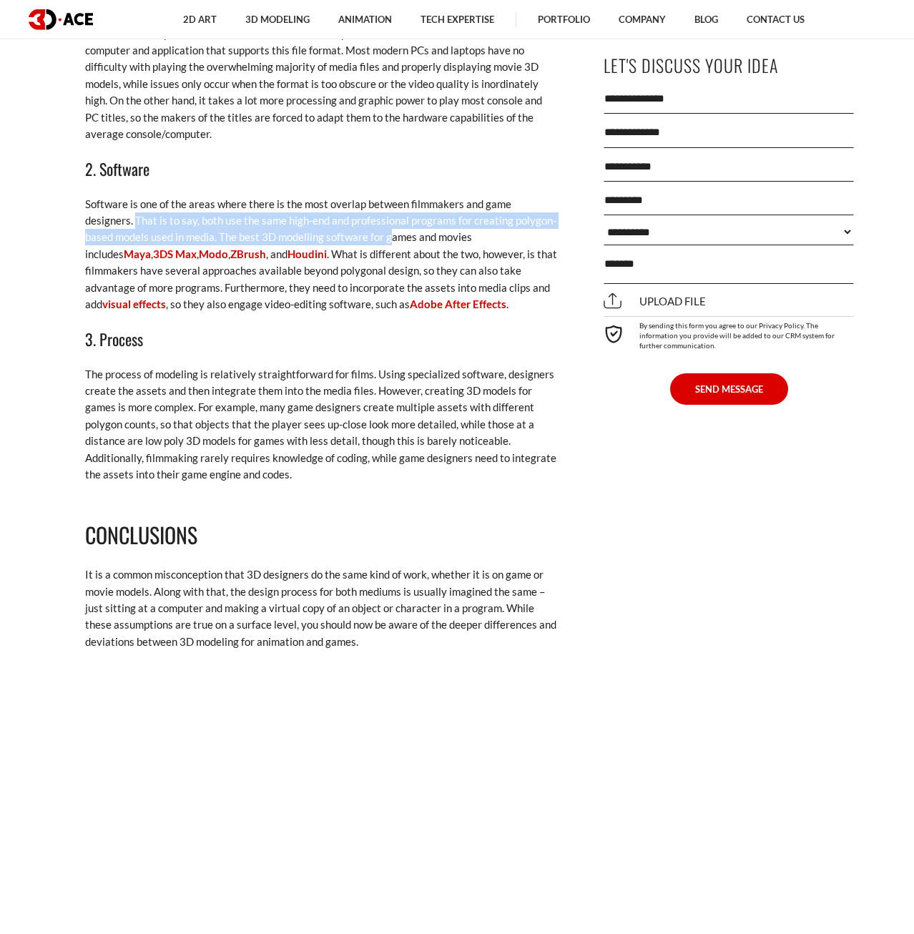
drag, startPoint x: 109, startPoint y: 226, endPoint x: 373, endPoint y: 242, distance: 263.6
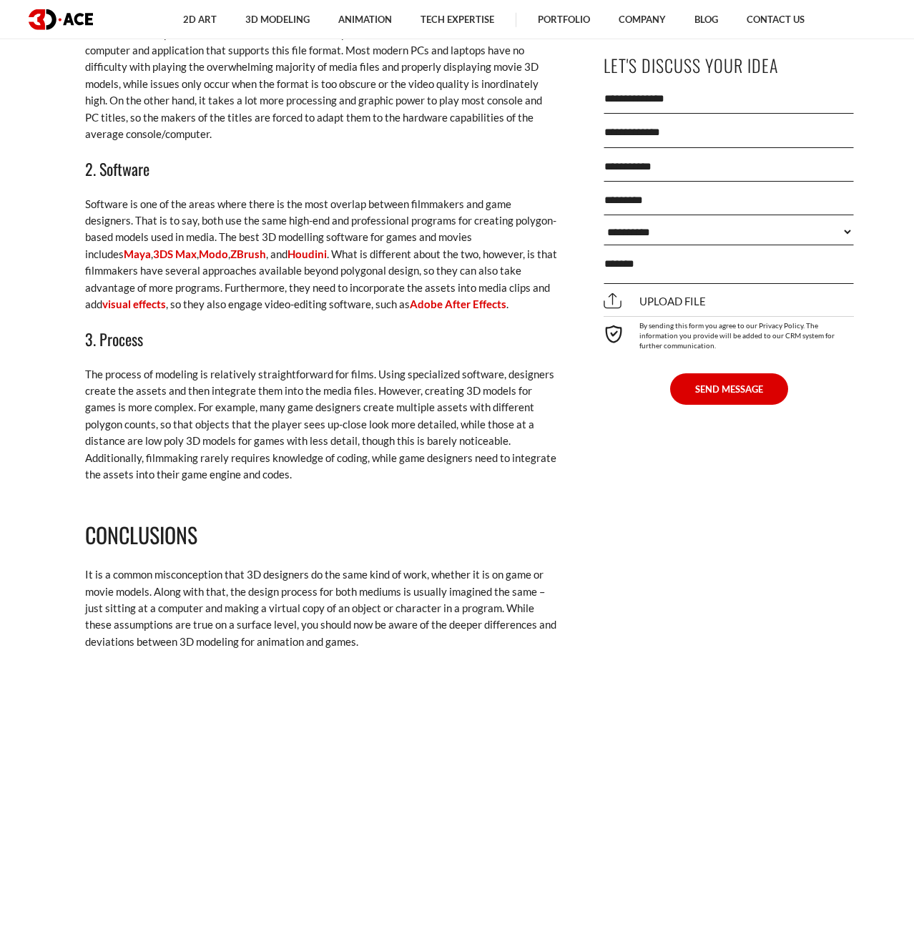
click at [373, 242] on p "Software is one of the areas where there is the most overlap between filmmakers…" at bounding box center [321, 254] width 472 height 117
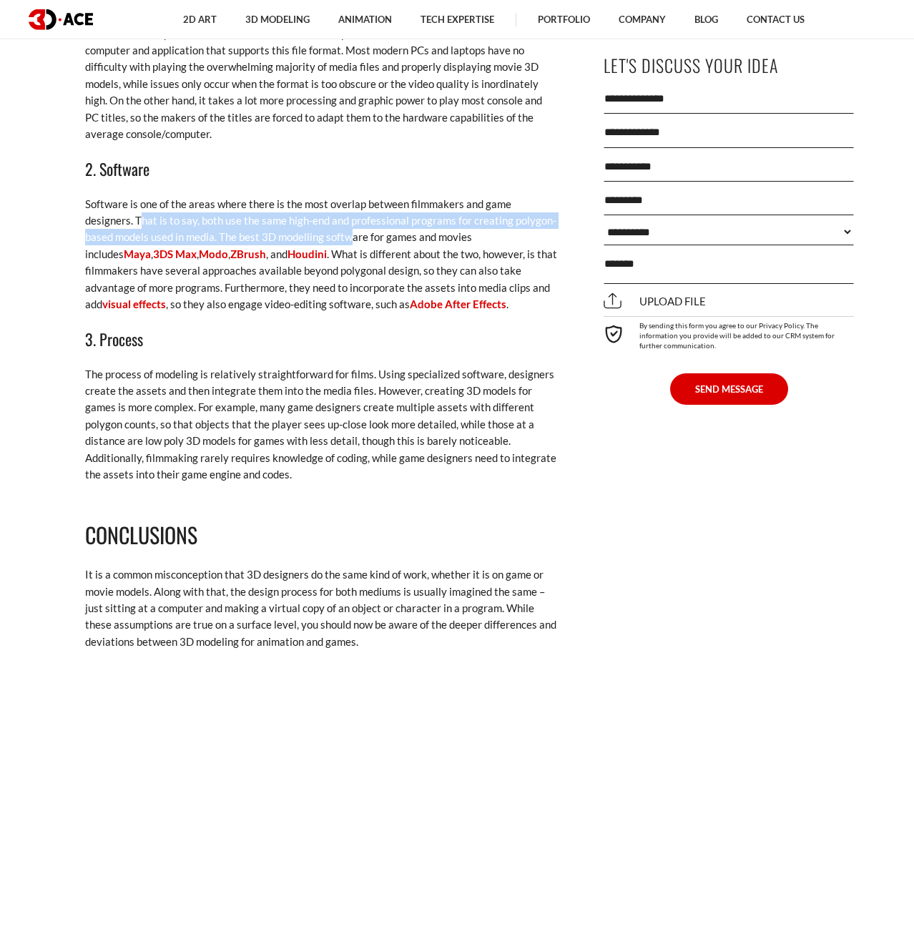
drag, startPoint x: 92, startPoint y: 219, endPoint x: 320, endPoint y: 243, distance: 228.7
click at [320, 243] on p "Software is one of the areas where there is the most overlap between filmmakers…" at bounding box center [321, 254] width 472 height 117
click at [183, 242] on p "Software is one of the areas where there is the most overlap between filmmakers…" at bounding box center [321, 254] width 472 height 117
drag, startPoint x: 97, startPoint y: 198, endPoint x: 326, endPoint y: 238, distance: 232.3
click at [336, 238] on p "Software is one of the areas where there is the most overlap between filmmakers…" at bounding box center [321, 254] width 472 height 117
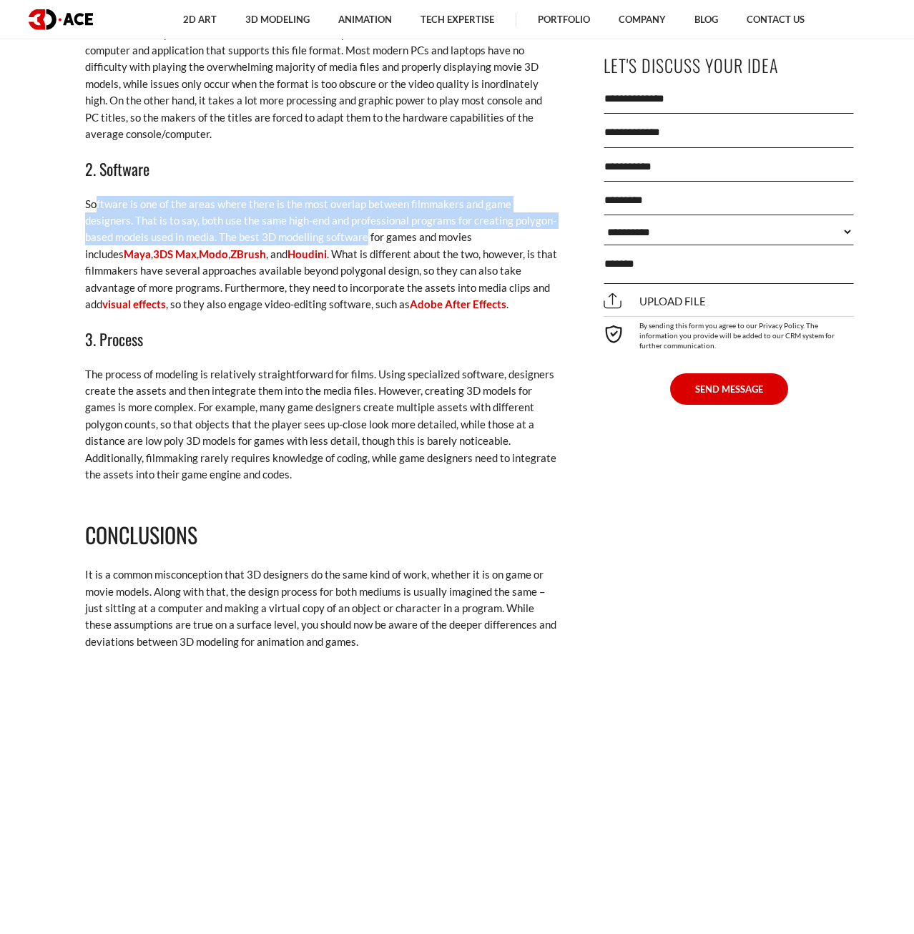
click at [308, 233] on p "Software is one of the areas where there is the most overlap between filmmakers…" at bounding box center [321, 254] width 472 height 117
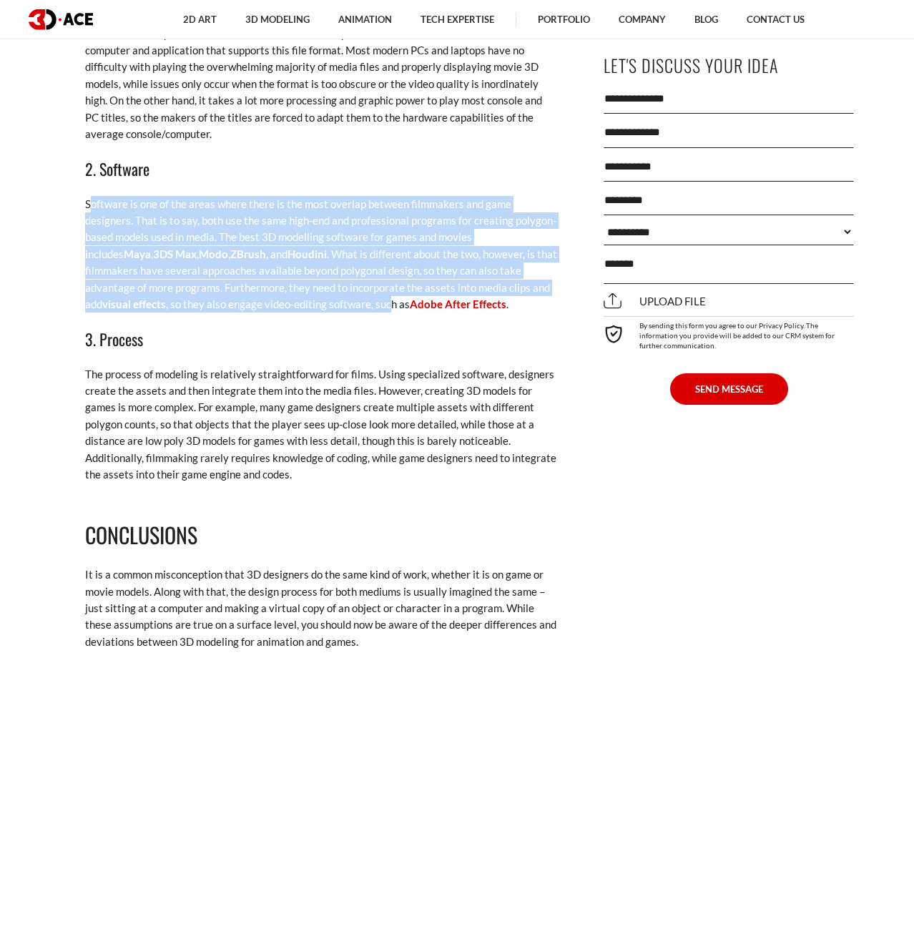
drag, startPoint x: 94, startPoint y: 202, endPoint x: 290, endPoint y: 306, distance: 222.0
click at [290, 306] on p "Software is one of the areas where there is the most overlap between filmmakers…" at bounding box center [321, 254] width 472 height 117
click at [290, 305] on p "Software is one of the areas where there is the most overlap between filmmakers…" at bounding box center [321, 254] width 472 height 117
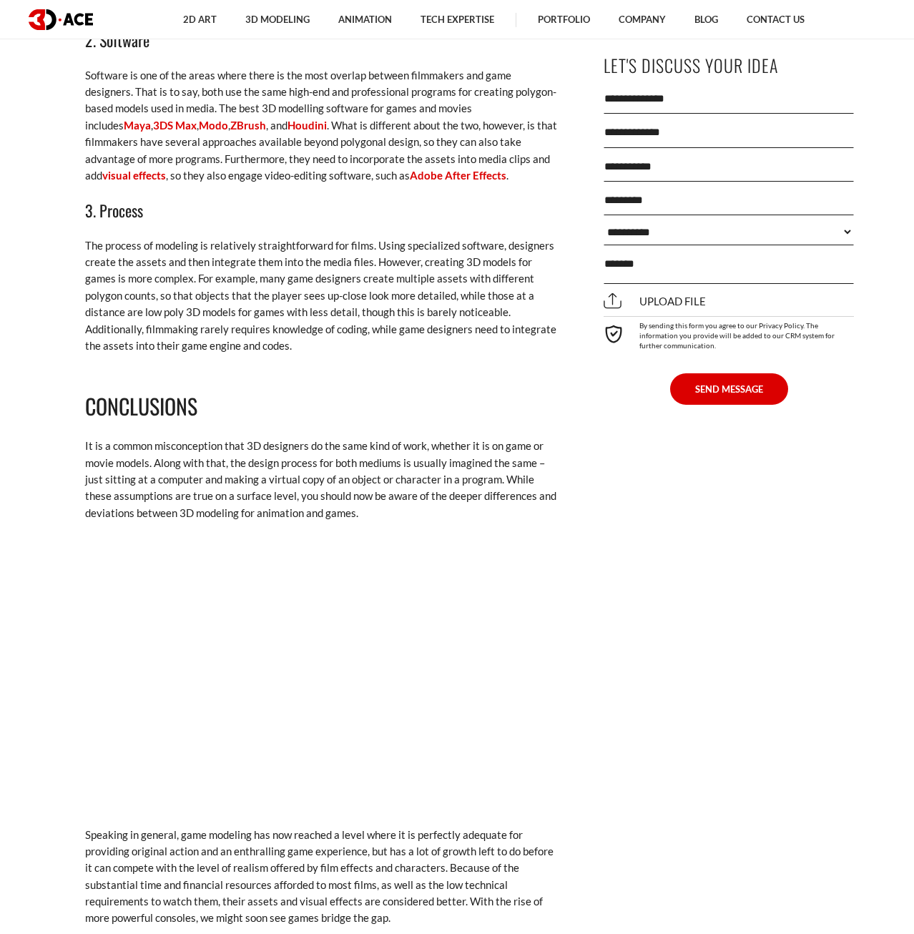
scroll to position [3305, 0]
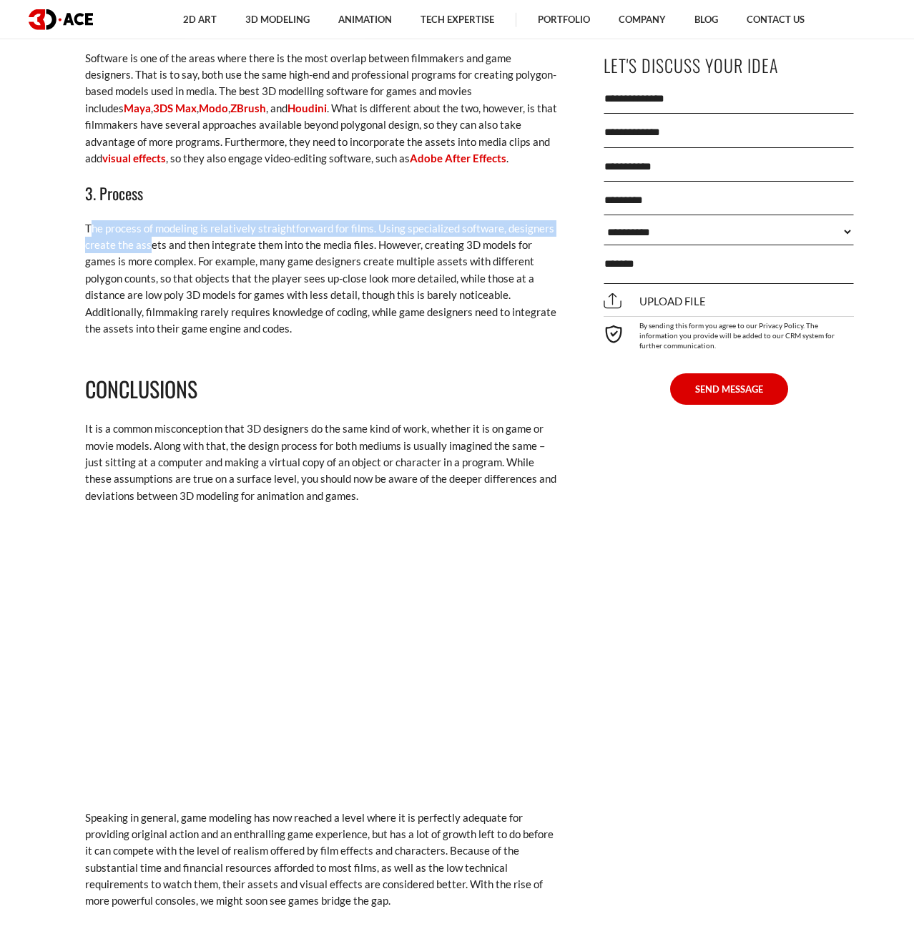
drag, startPoint x: 109, startPoint y: 254, endPoint x: 102, endPoint y: 234, distance: 21.5
click at [150, 243] on p "The process of modeling is relatively straightforward for films. Using speciali…" at bounding box center [321, 278] width 472 height 117
click at [101, 234] on p "The process of modeling is relatively straightforward for films. Using speciali…" at bounding box center [321, 278] width 472 height 117
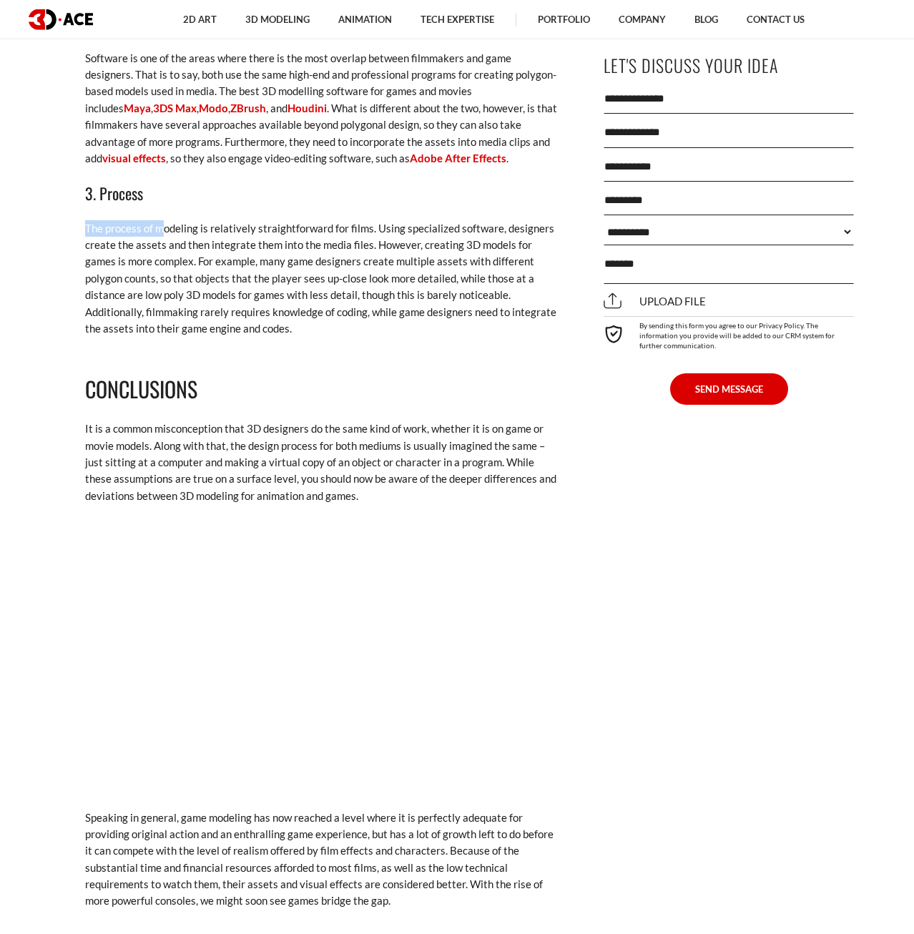
drag, startPoint x: 71, startPoint y: 215, endPoint x: 160, endPoint y: 222, distance: 89.7
click at [165, 228] on p "The process of modeling is relatively straightforward for films. Using speciali…" at bounding box center [321, 278] width 472 height 117
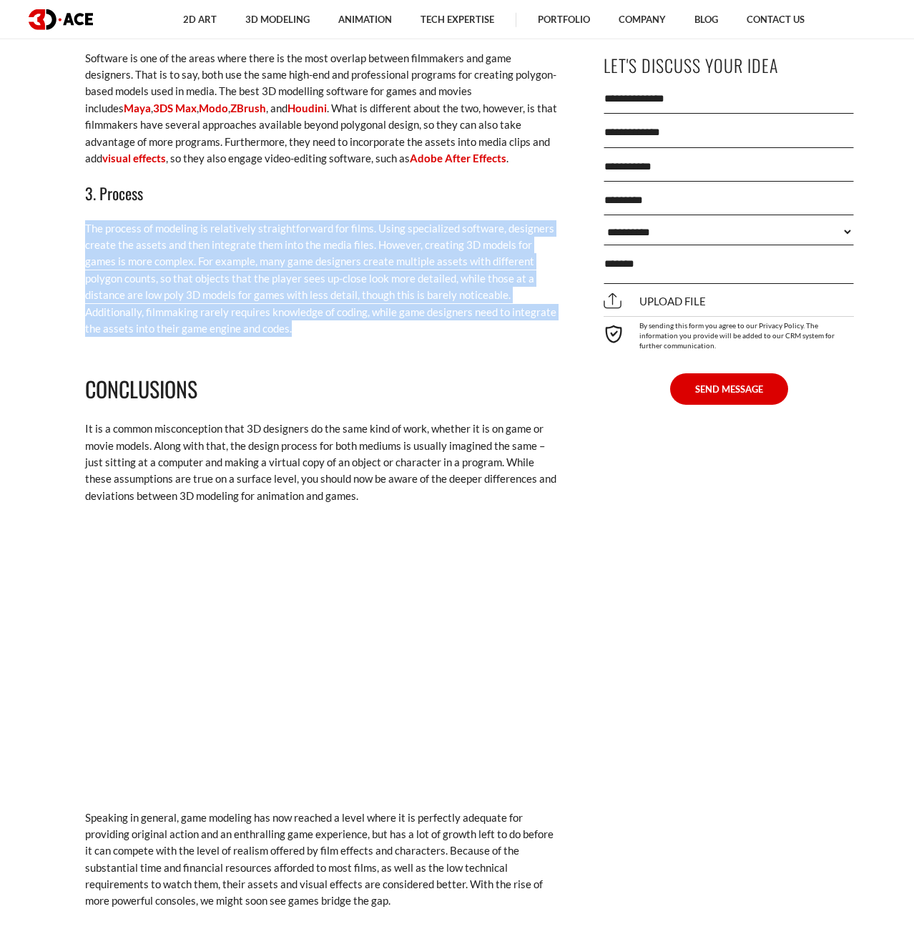
drag, startPoint x: 82, startPoint y: 230, endPoint x: 503, endPoint y: 330, distance: 432.0
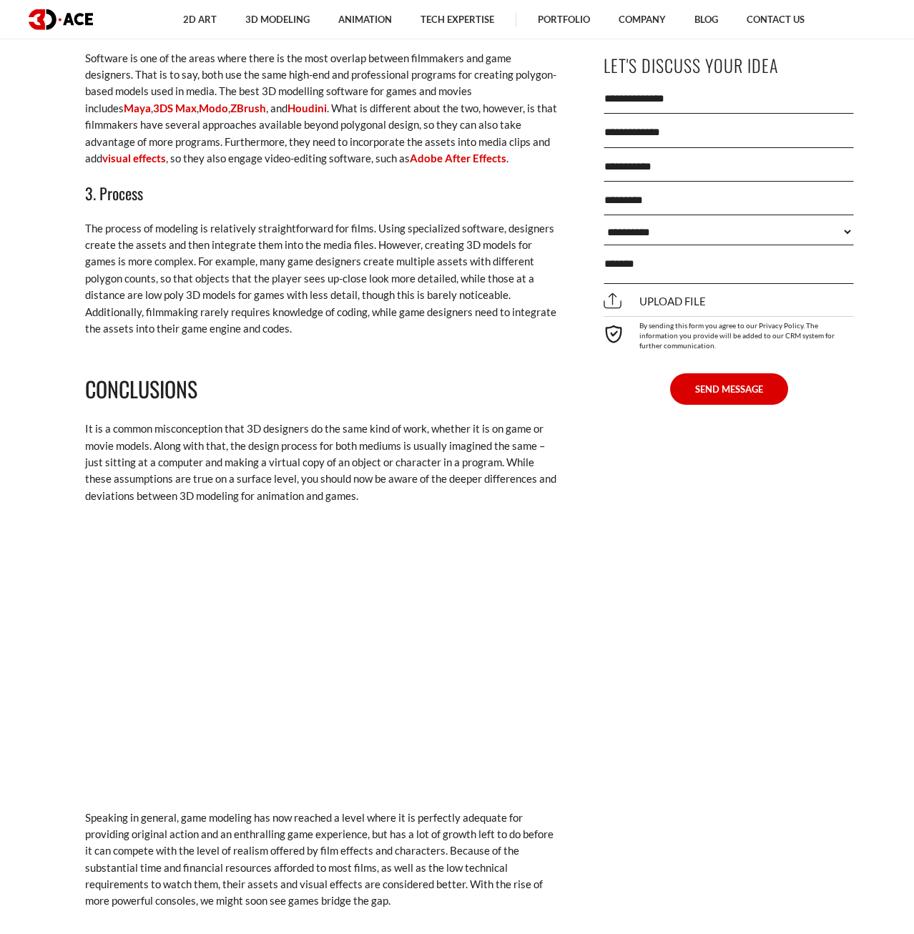
click at [503, 330] on p "The process of modeling is relatively straightforward for films. Using speciali…" at bounding box center [321, 278] width 472 height 117
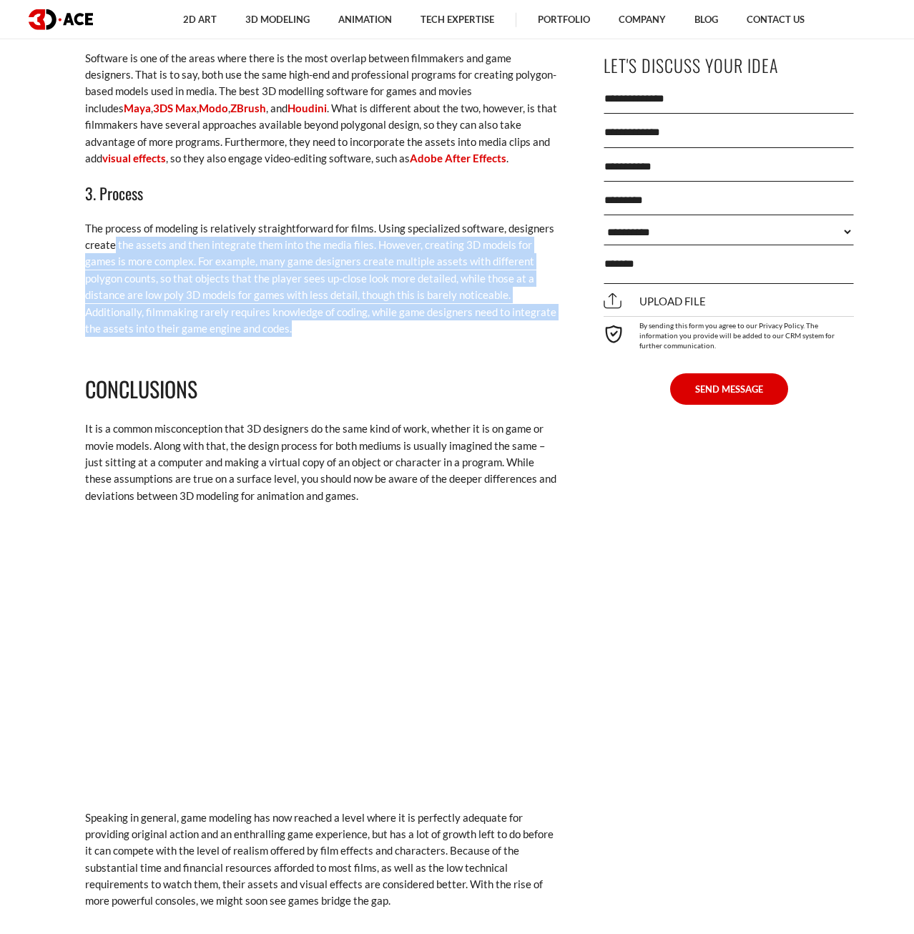
drag, startPoint x: 497, startPoint y: 321, endPoint x: 79, endPoint y: 225, distance: 429.3
click at [94, 230] on p "The process of modeling is relatively straightforward for films. Using speciali…" at bounding box center [321, 278] width 472 height 117
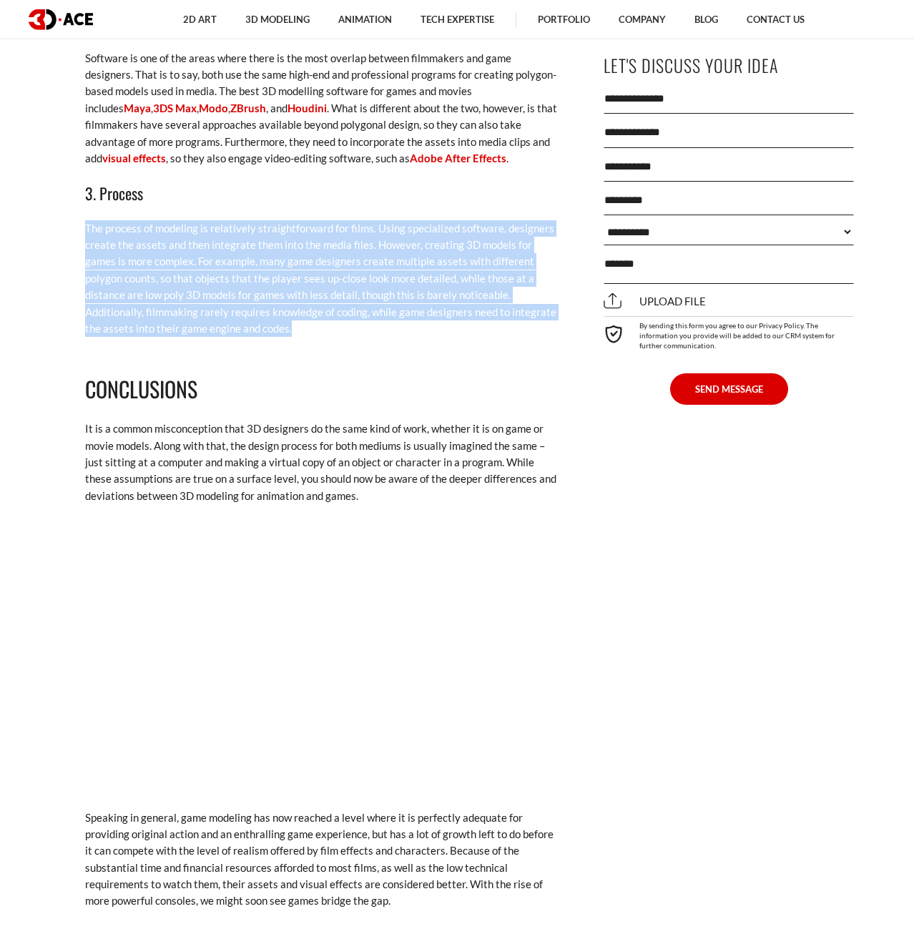
drag, startPoint x: 81, startPoint y: 226, endPoint x: 459, endPoint y: 328, distance: 391.8
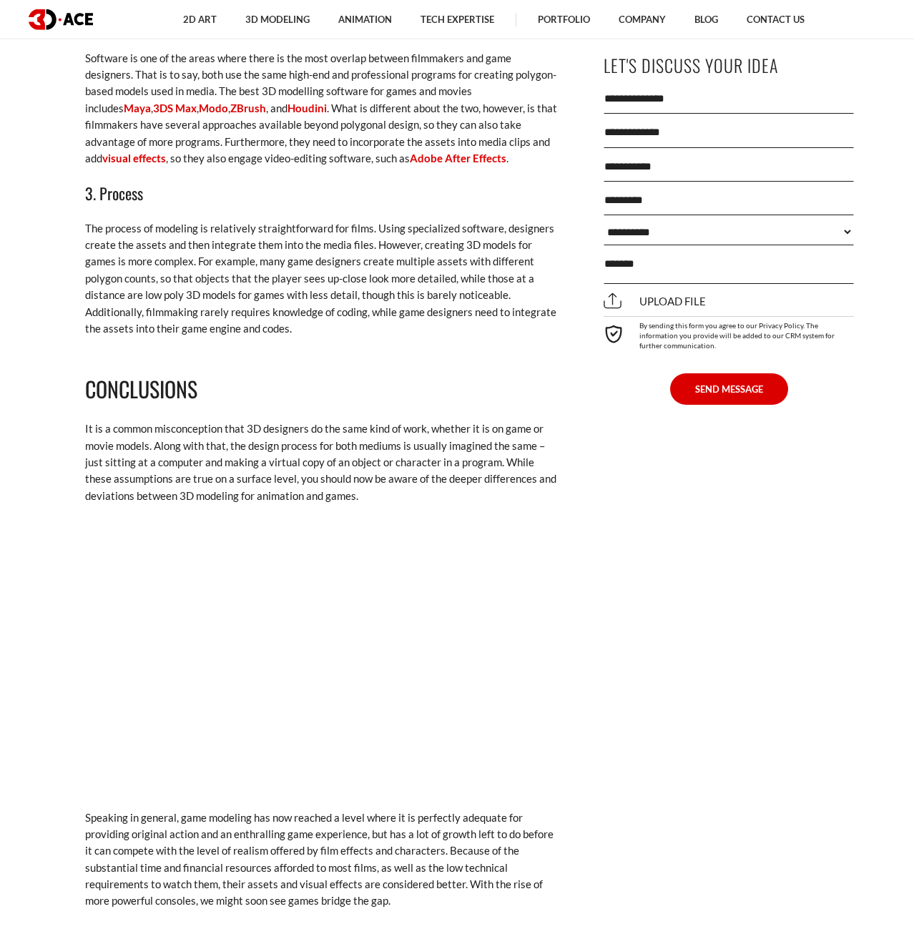
drag, startPoint x: 455, startPoint y: 323, endPoint x: 362, endPoint y: 316, distance: 92.5
click at [453, 322] on p "The process of modeling is relatively straightforward for films. Using speciali…" at bounding box center [321, 278] width 472 height 117
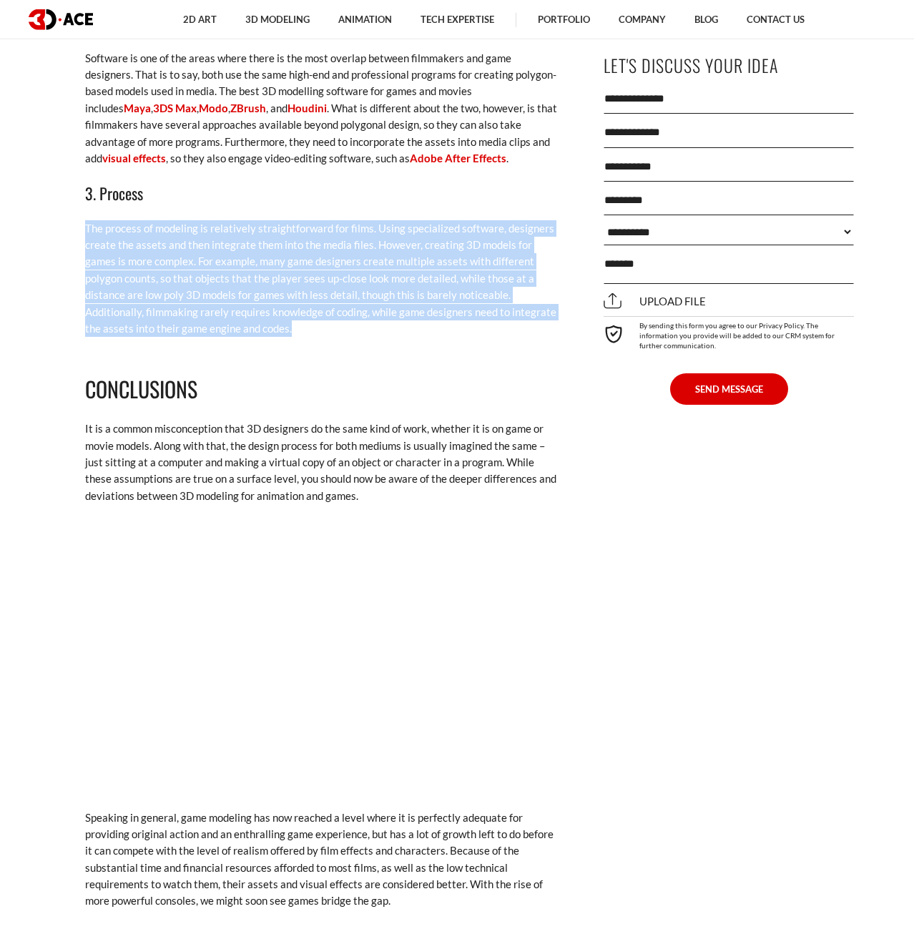
drag, startPoint x: 362, startPoint y: 316, endPoint x: 72, endPoint y: 235, distance: 301.5
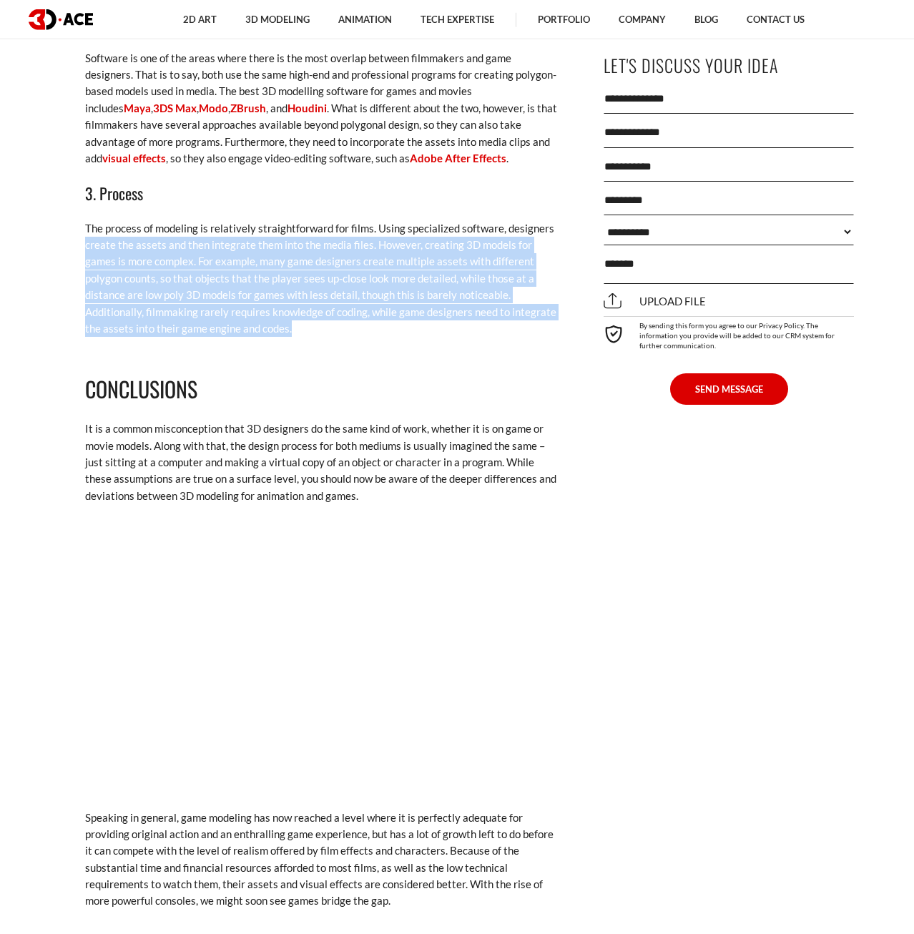
drag, startPoint x: 242, startPoint y: 288, endPoint x: 460, endPoint y: 336, distance: 223.3
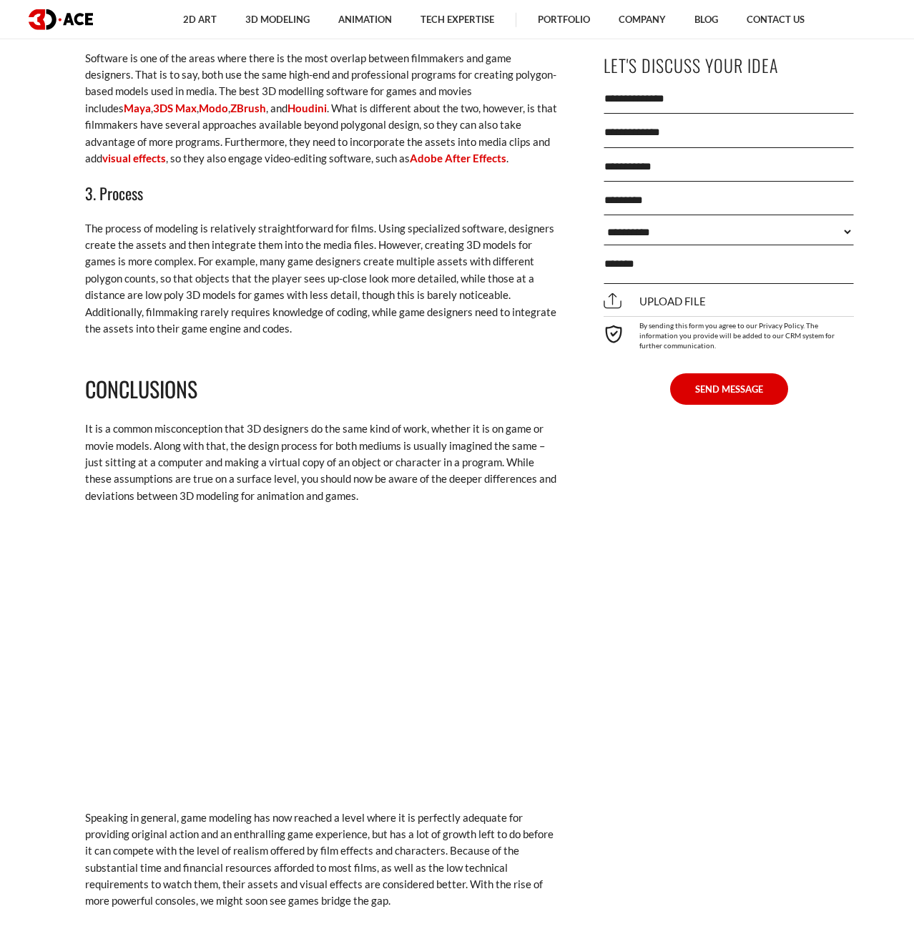
click at [460, 336] on p "The process of modeling is relatively straightforward for films. Using speciali…" at bounding box center [321, 278] width 472 height 117
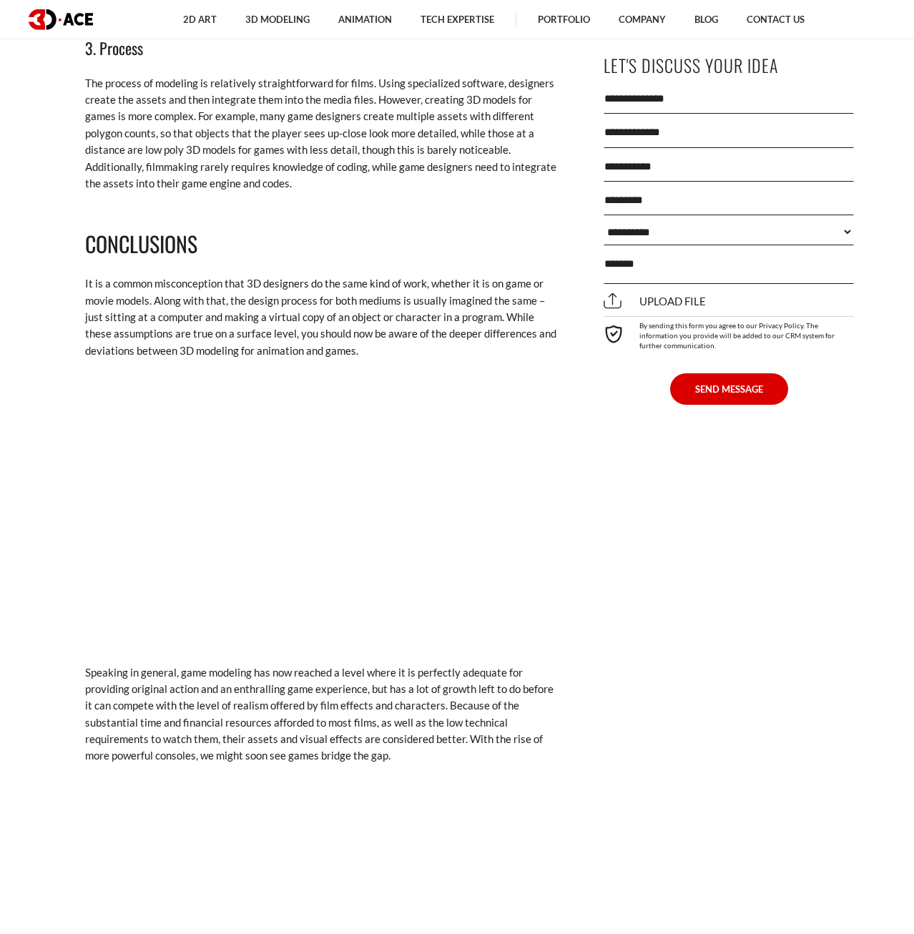
scroll to position [3451, 0]
drag, startPoint x: 78, startPoint y: 235, endPoint x: 232, endPoint y: 289, distance: 163.0
click at [119, 304] on p "It is a common misconception that 3D designers do the same kind of work, whethe…" at bounding box center [321, 317] width 472 height 84
drag, startPoint x: 57, startPoint y: 287, endPoint x: 312, endPoint y: 281, distance: 255.3
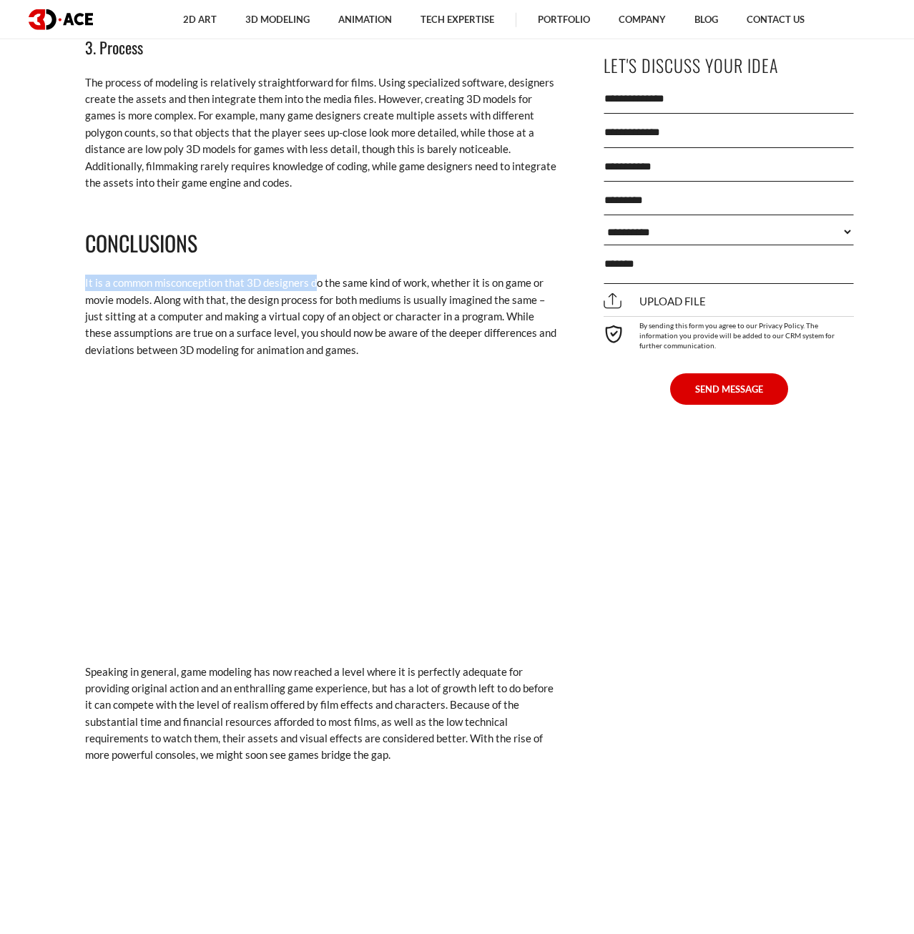
click at [295, 290] on p "It is a common misconception that 3D designers do the same kind of work, whethe…" at bounding box center [321, 317] width 472 height 84
drag, startPoint x: 102, startPoint y: 266, endPoint x: 165, endPoint y: 293, distance: 68.5
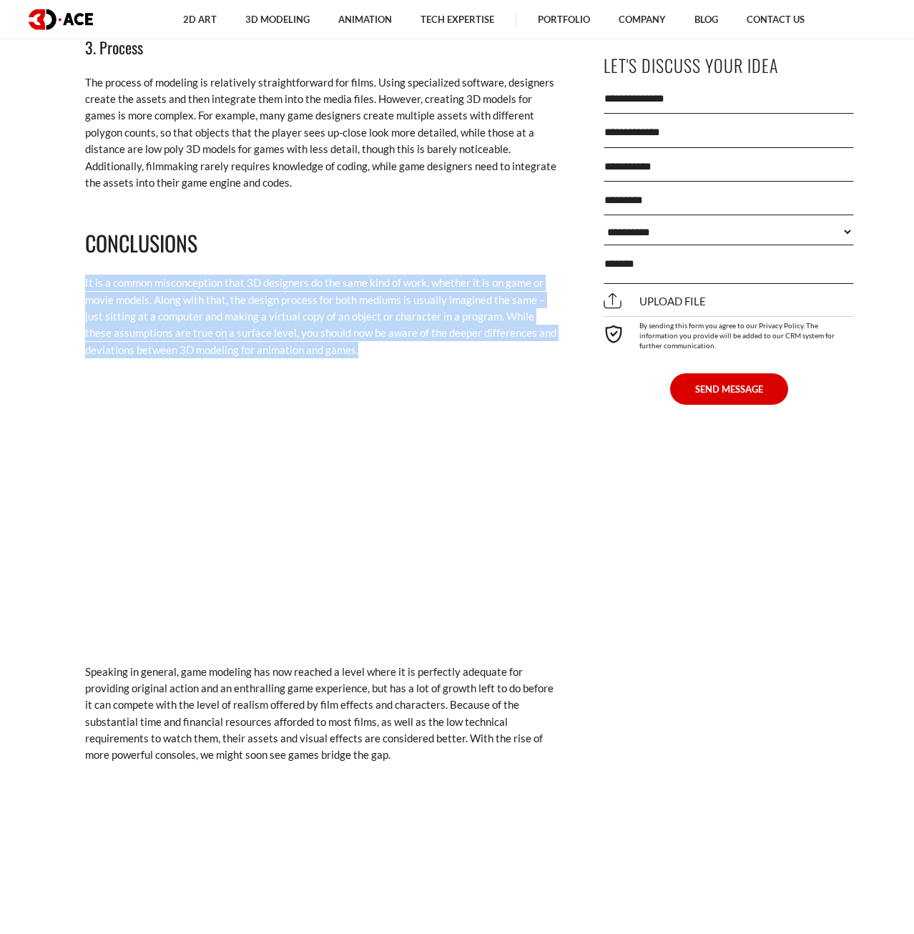
drag, startPoint x: 81, startPoint y: 285, endPoint x: 413, endPoint y: 350, distance: 338.8
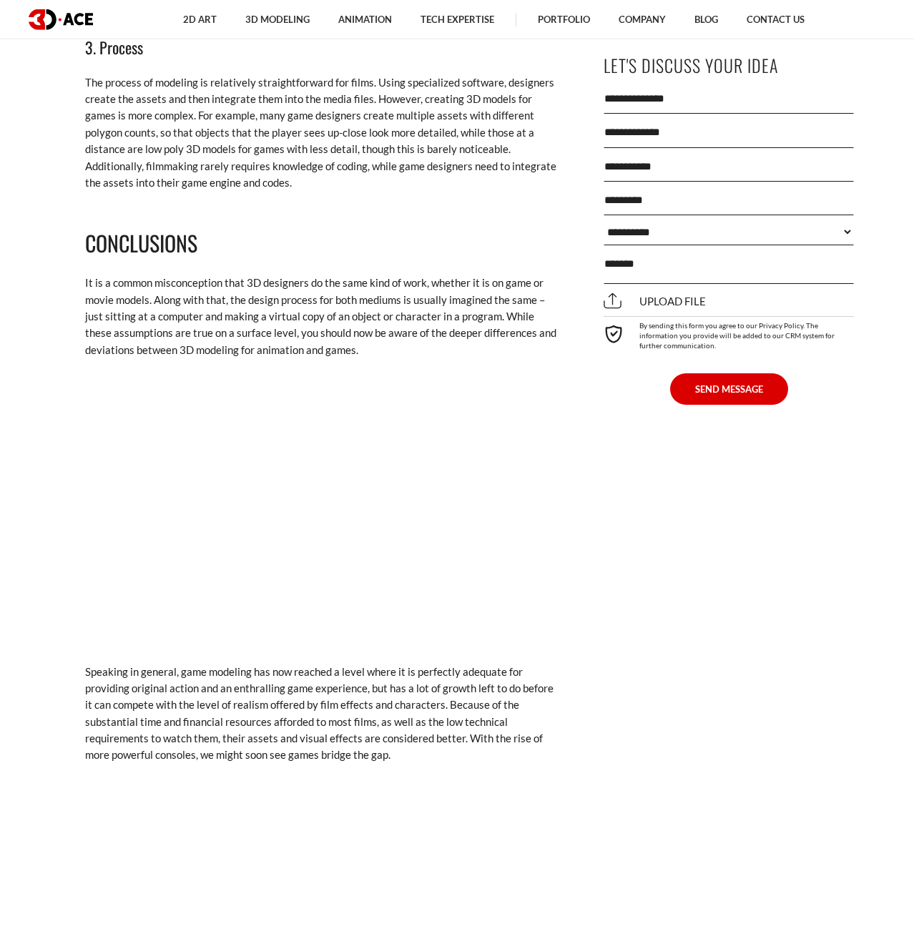
click at [413, 350] on p "It is a common misconception that 3D designers do the same kind of work, whethe…" at bounding box center [321, 317] width 472 height 84
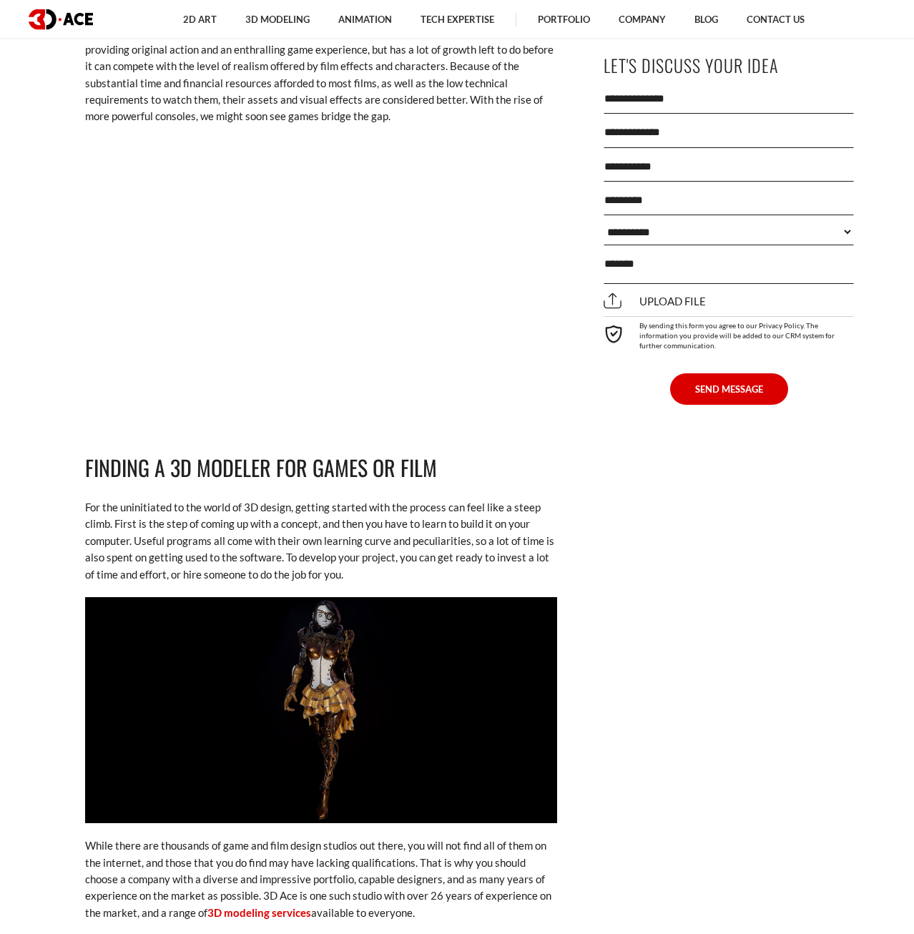
scroll to position [4180, 0]
